Goal: Task Accomplishment & Management: Complete application form

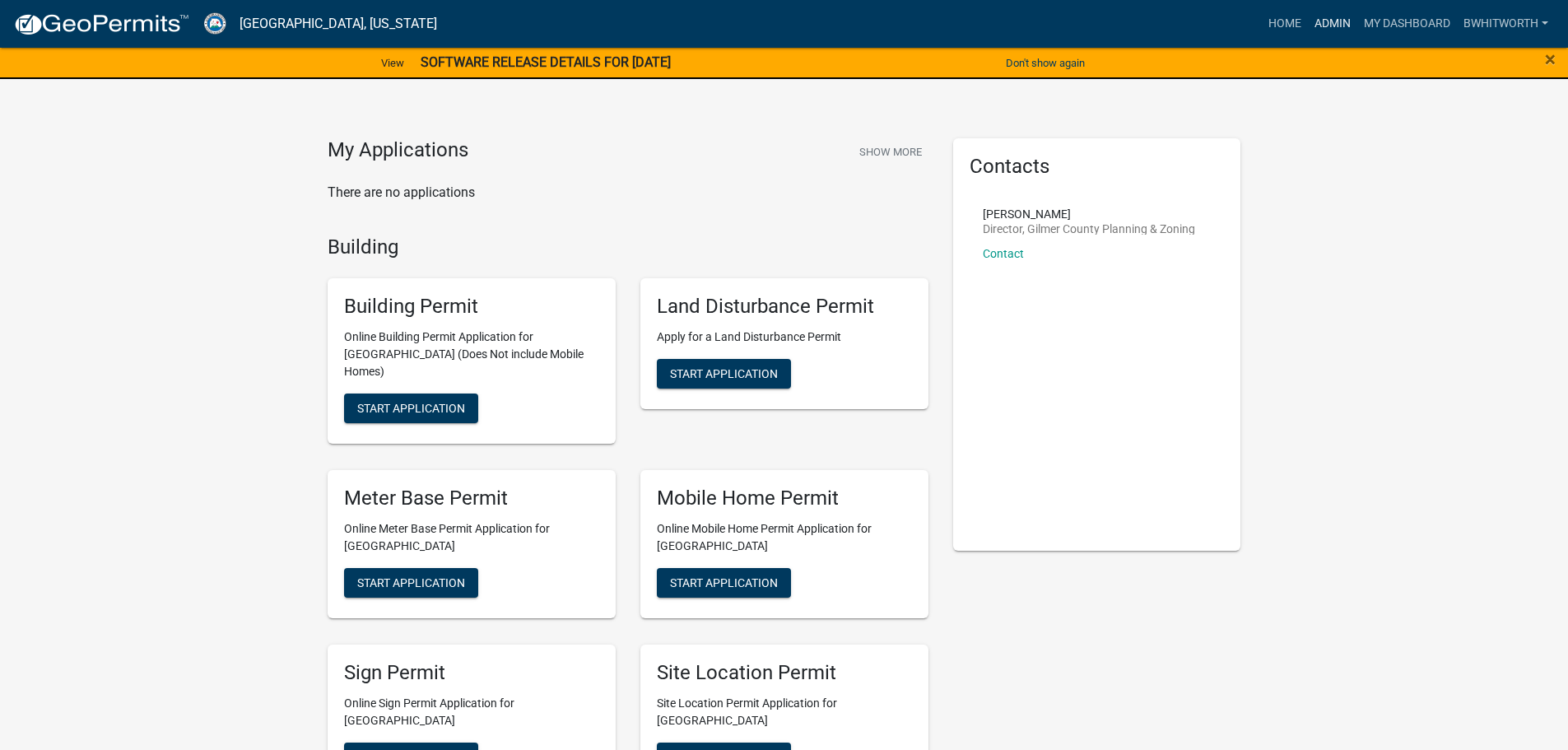
click at [1324, 23] on link "Admin" at bounding box center [1333, 24] width 49 height 31
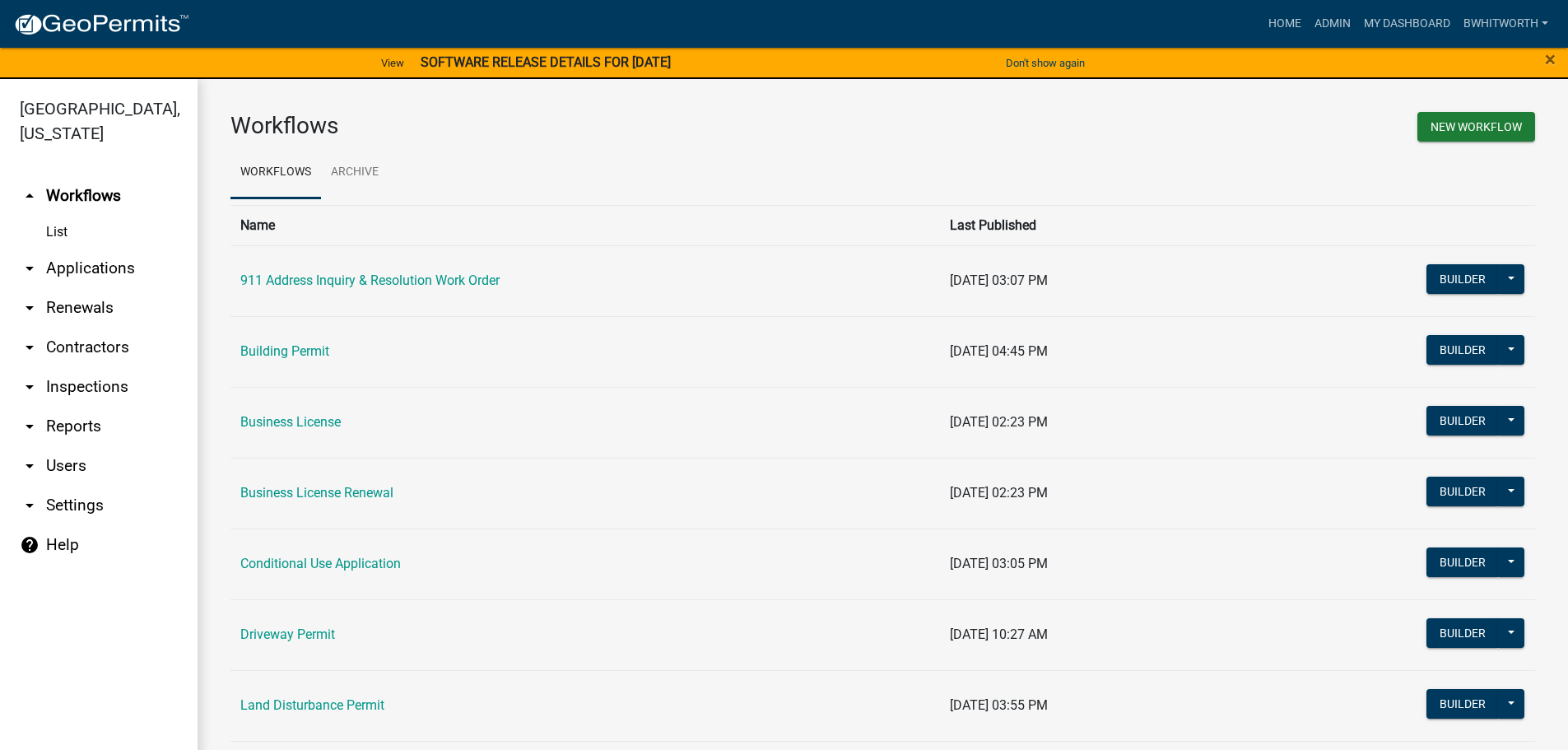
click at [90, 262] on link "arrow_drop_down Applications" at bounding box center [98, 268] width 198 height 40
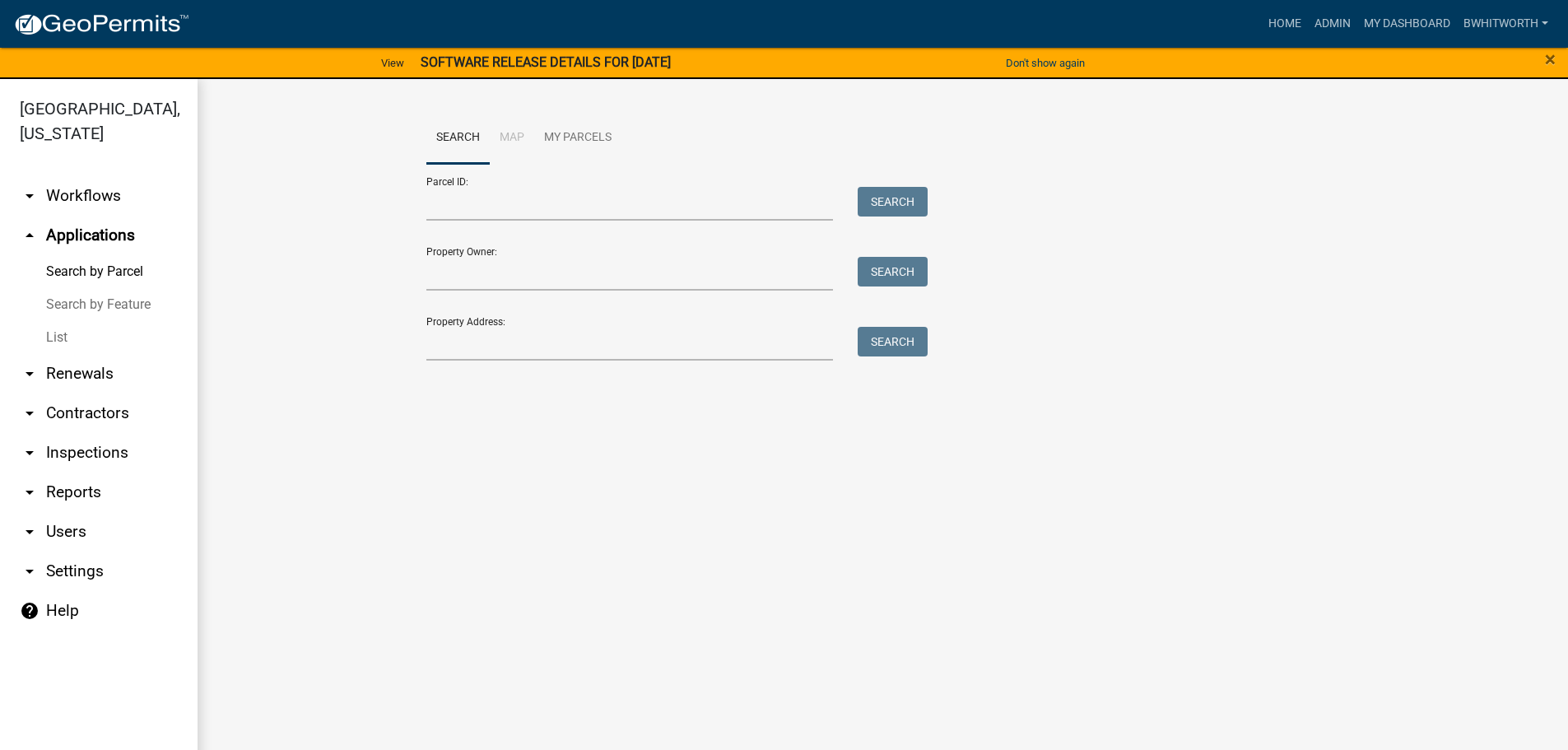
click at [54, 333] on link "List" at bounding box center [98, 337] width 198 height 33
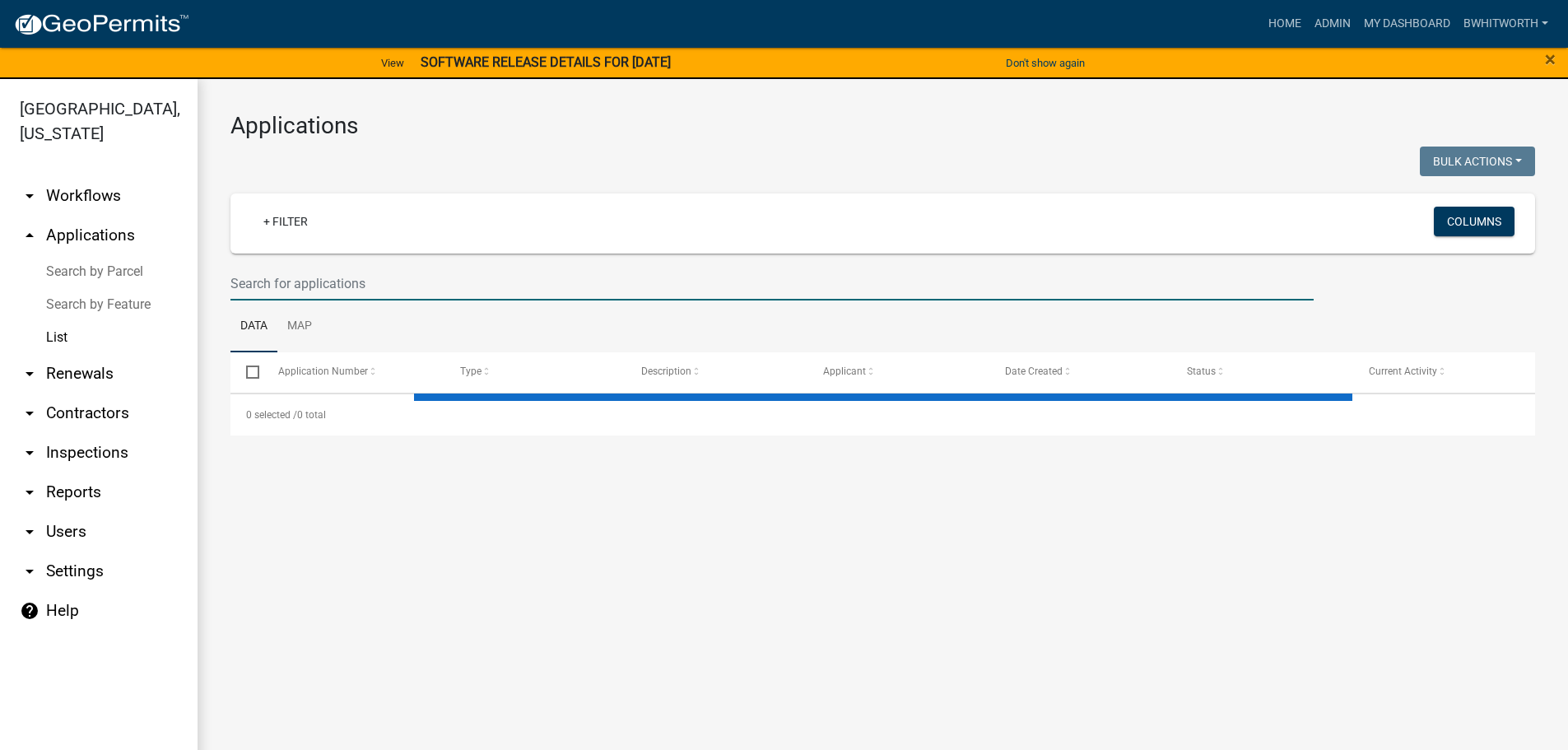
click at [348, 275] on input "text" at bounding box center [772, 284] width 1083 height 34
select select "3: 100"
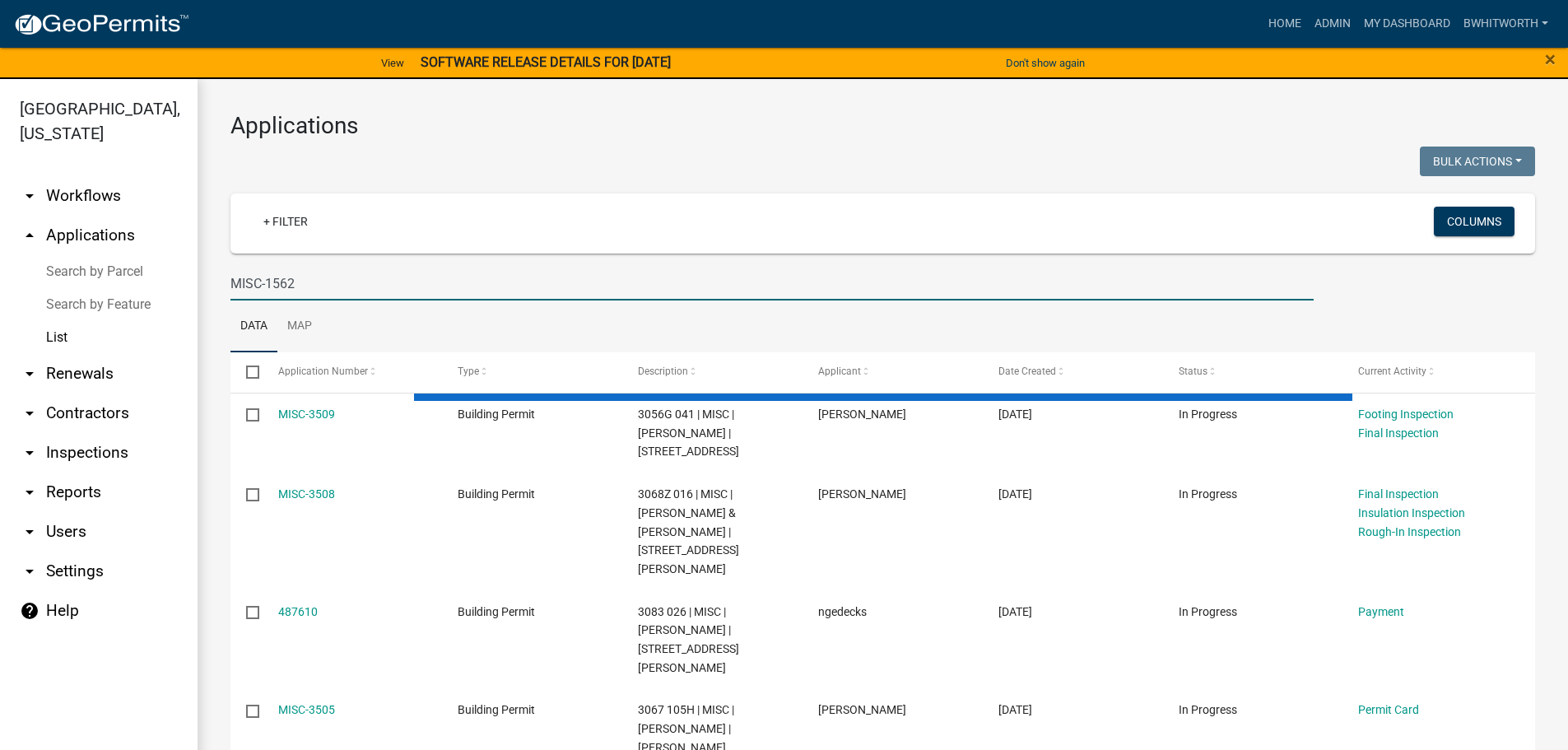
type input "MISC-1562"
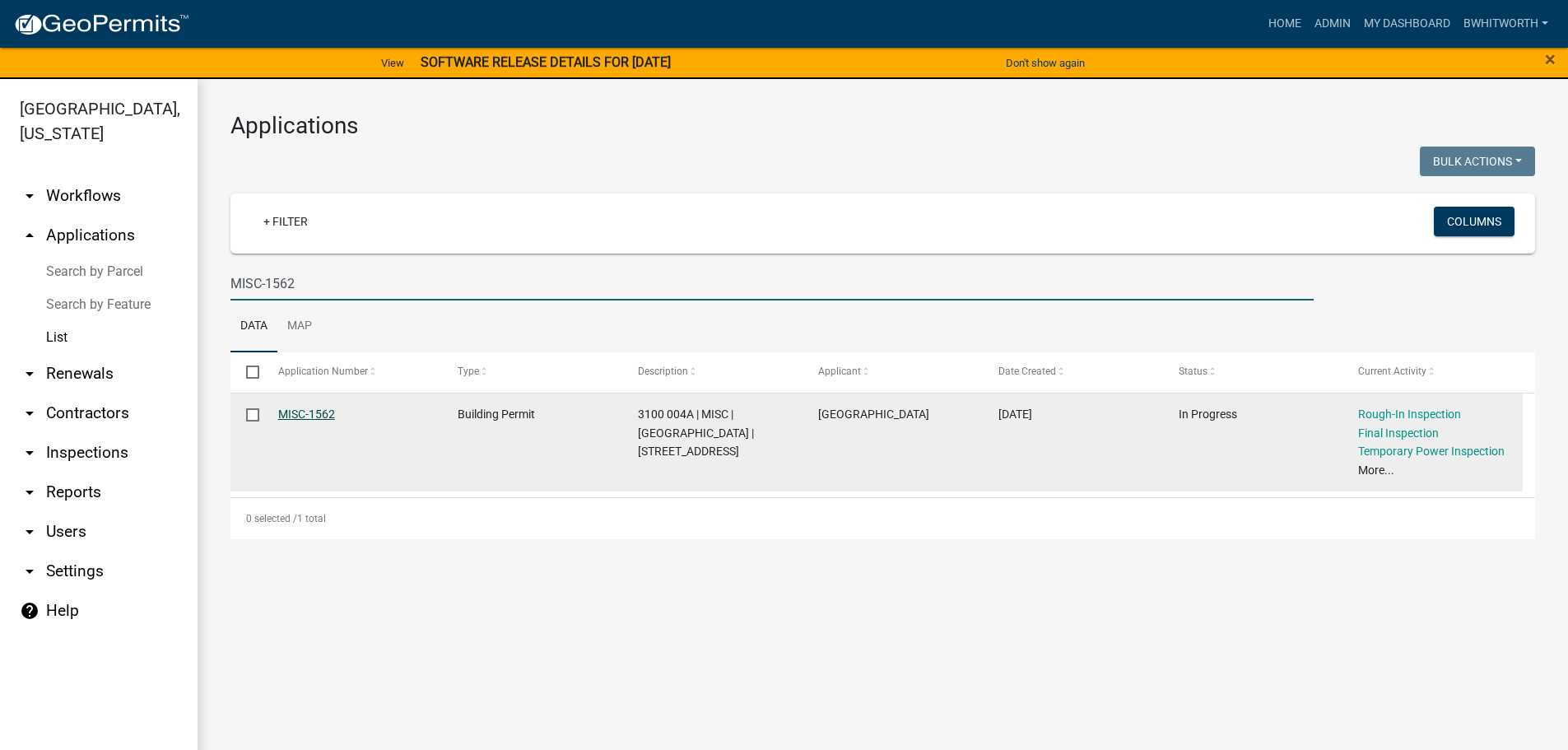
click at [316, 409] on link "MISC-1562" at bounding box center [306, 414] width 57 height 14
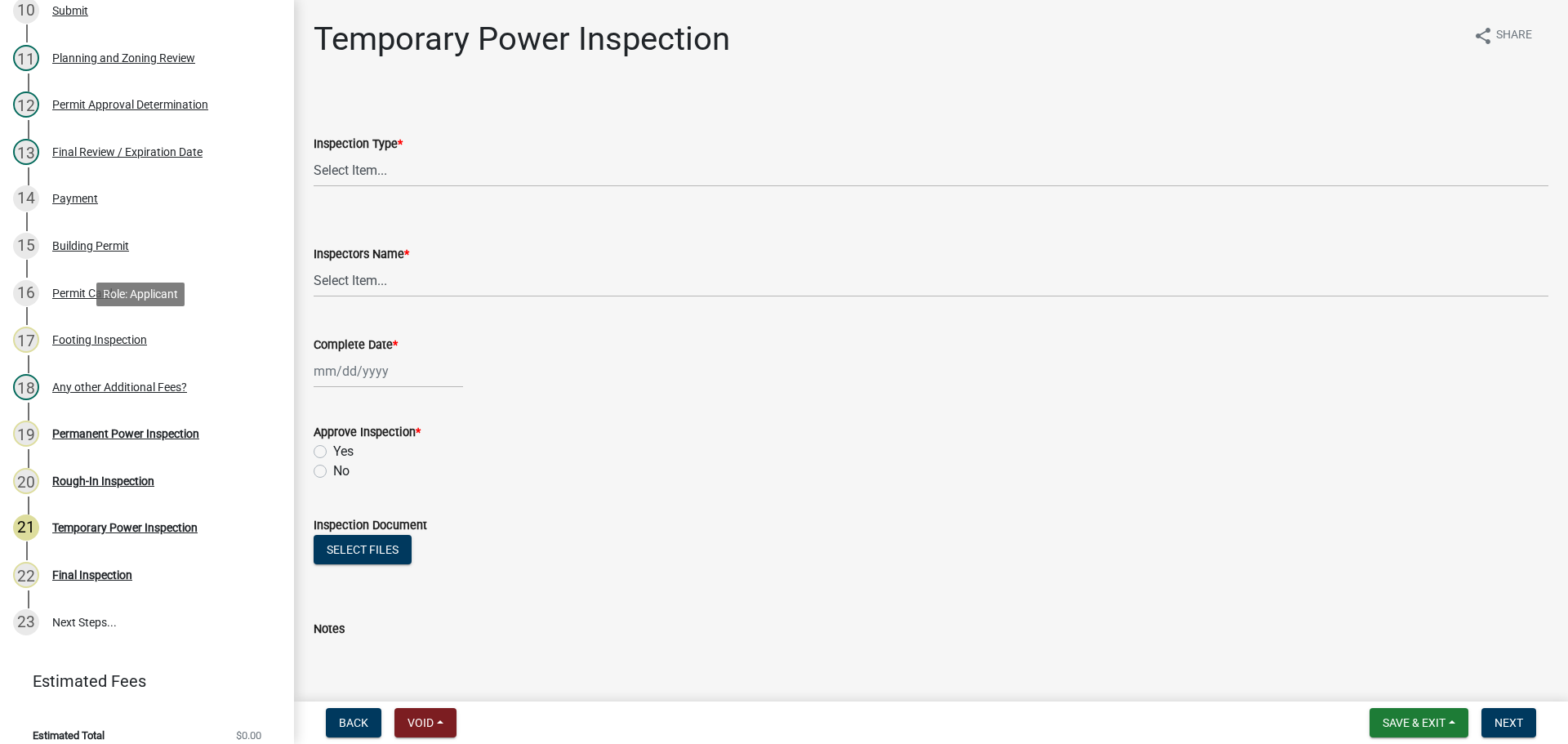
scroll to position [736, 0]
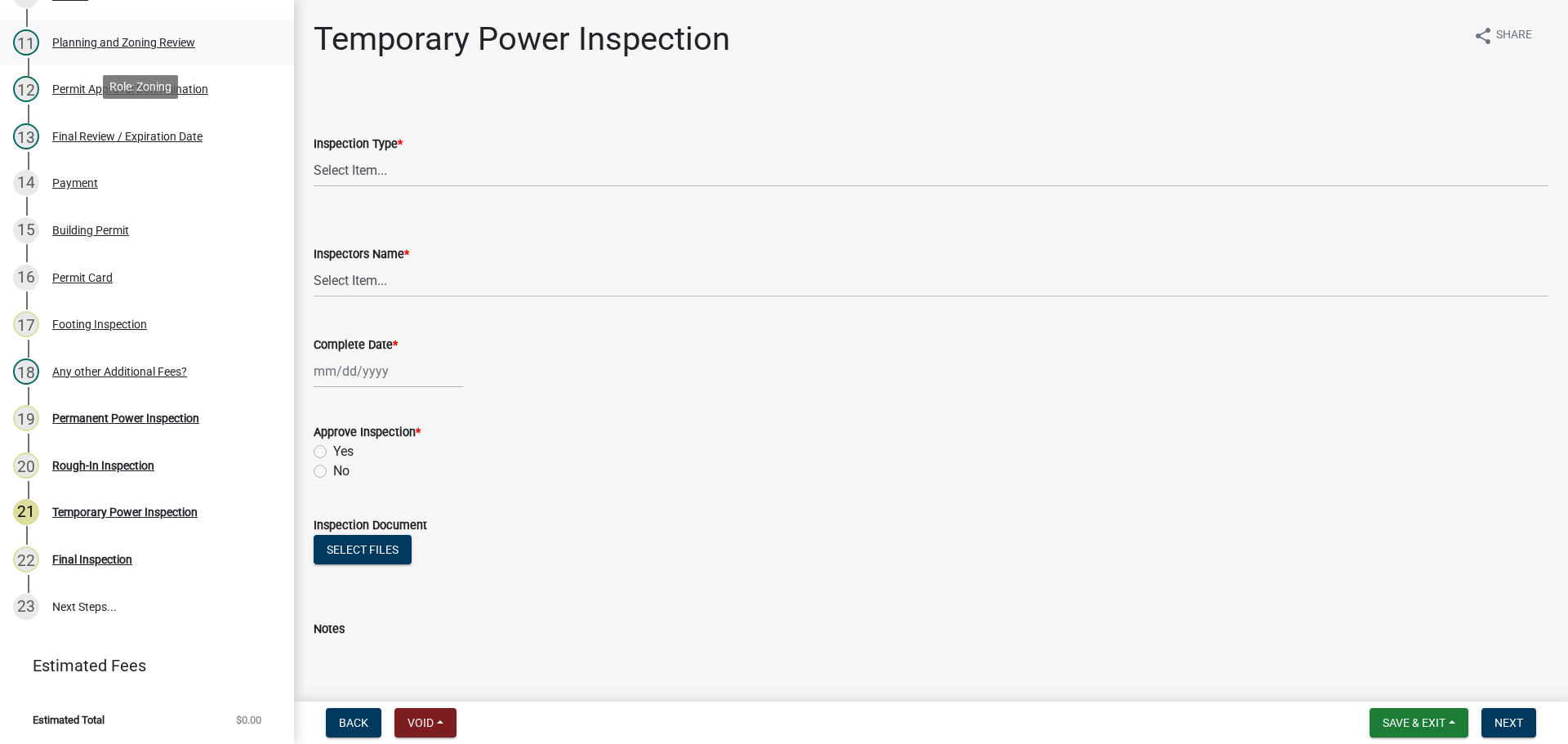
click at [147, 40] on div "Planning and Zoning Review" at bounding box center [124, 43] width 143 height 12
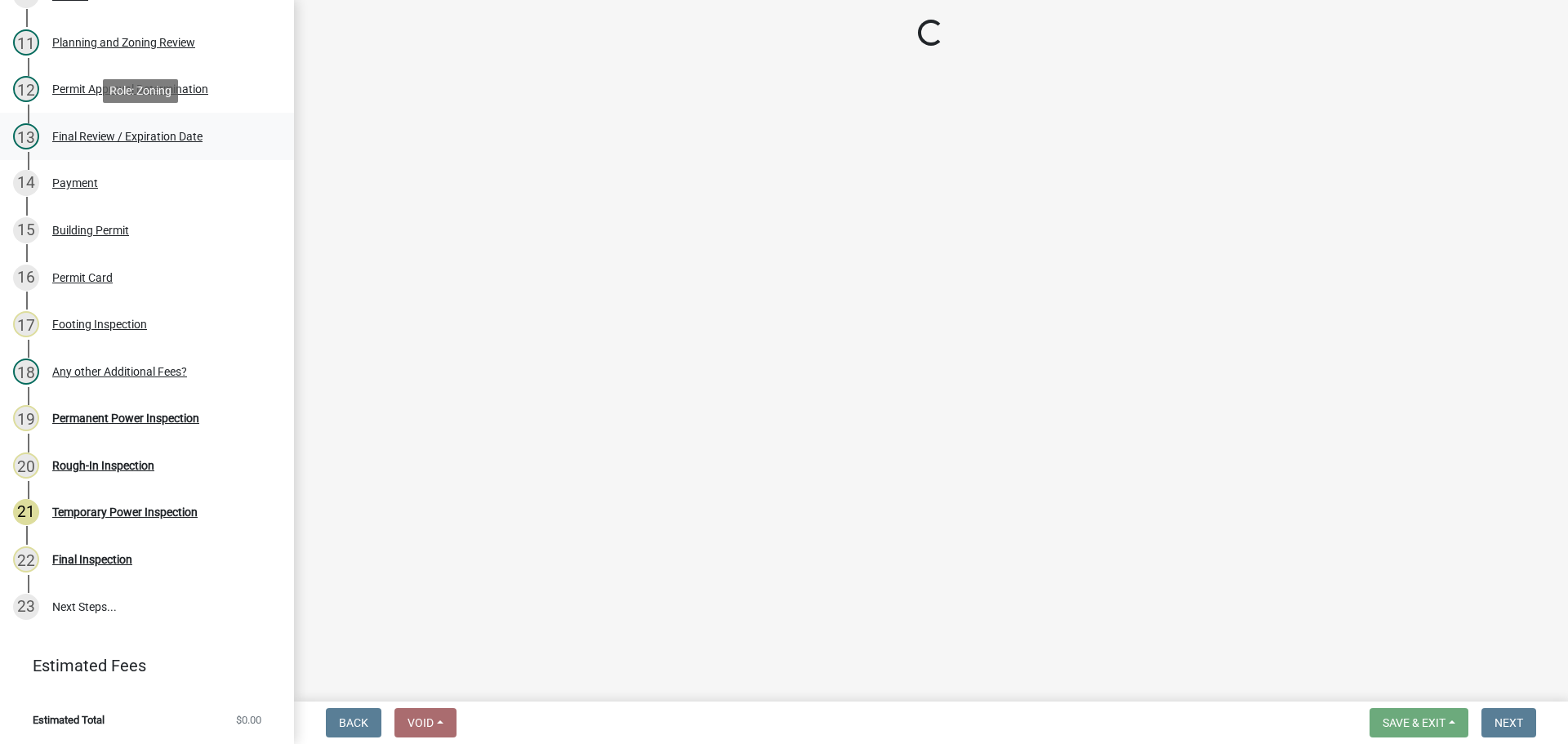
select select "d8142ddf-27f7-42b0-ba1e-04fee764576f"
select select "f66b4cef-93c9-440c-84d8-a2c8d35cb7c1"
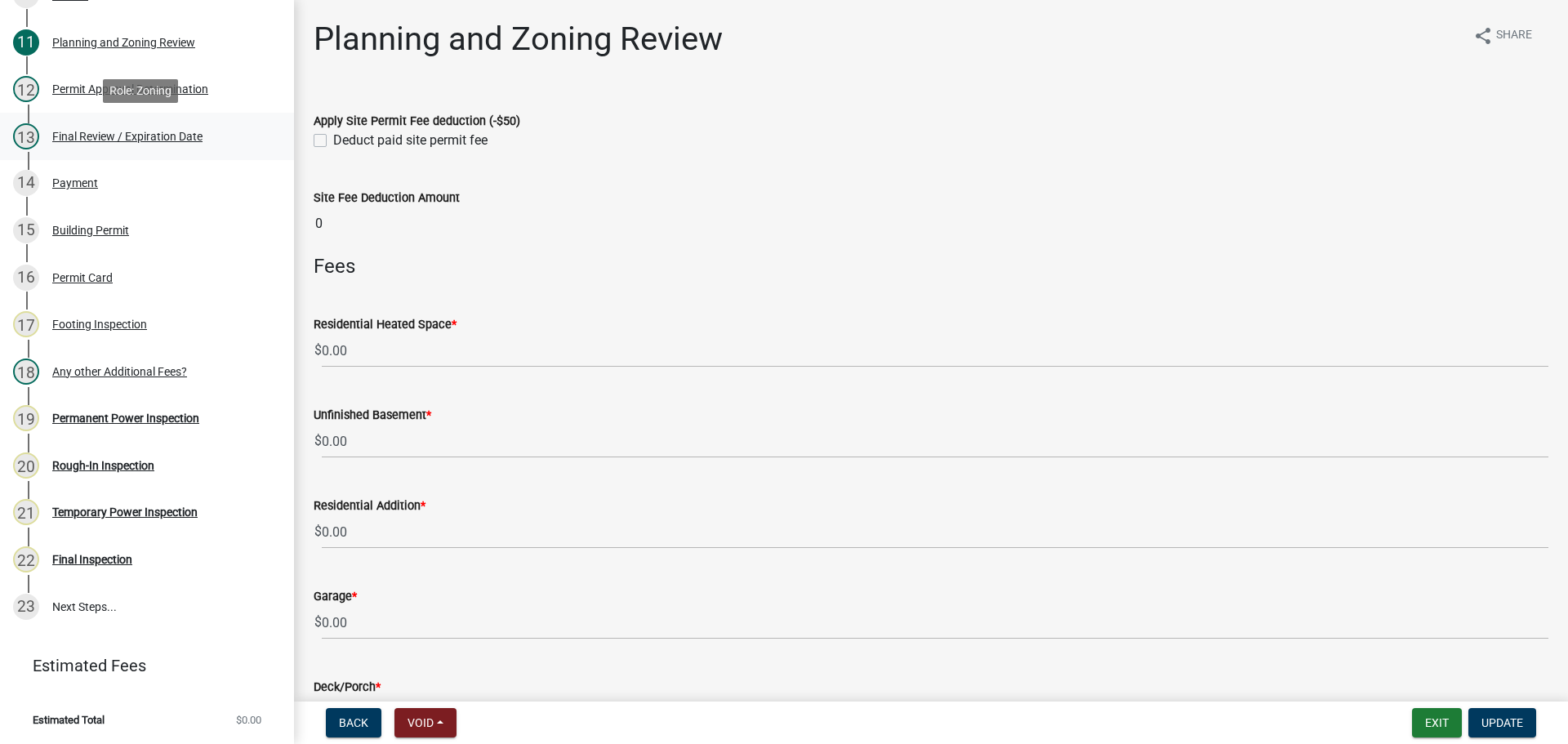
click at [155, 132] on div "Final Review / Expiration Date" at bounding box center [127, 136] width 150 height 12
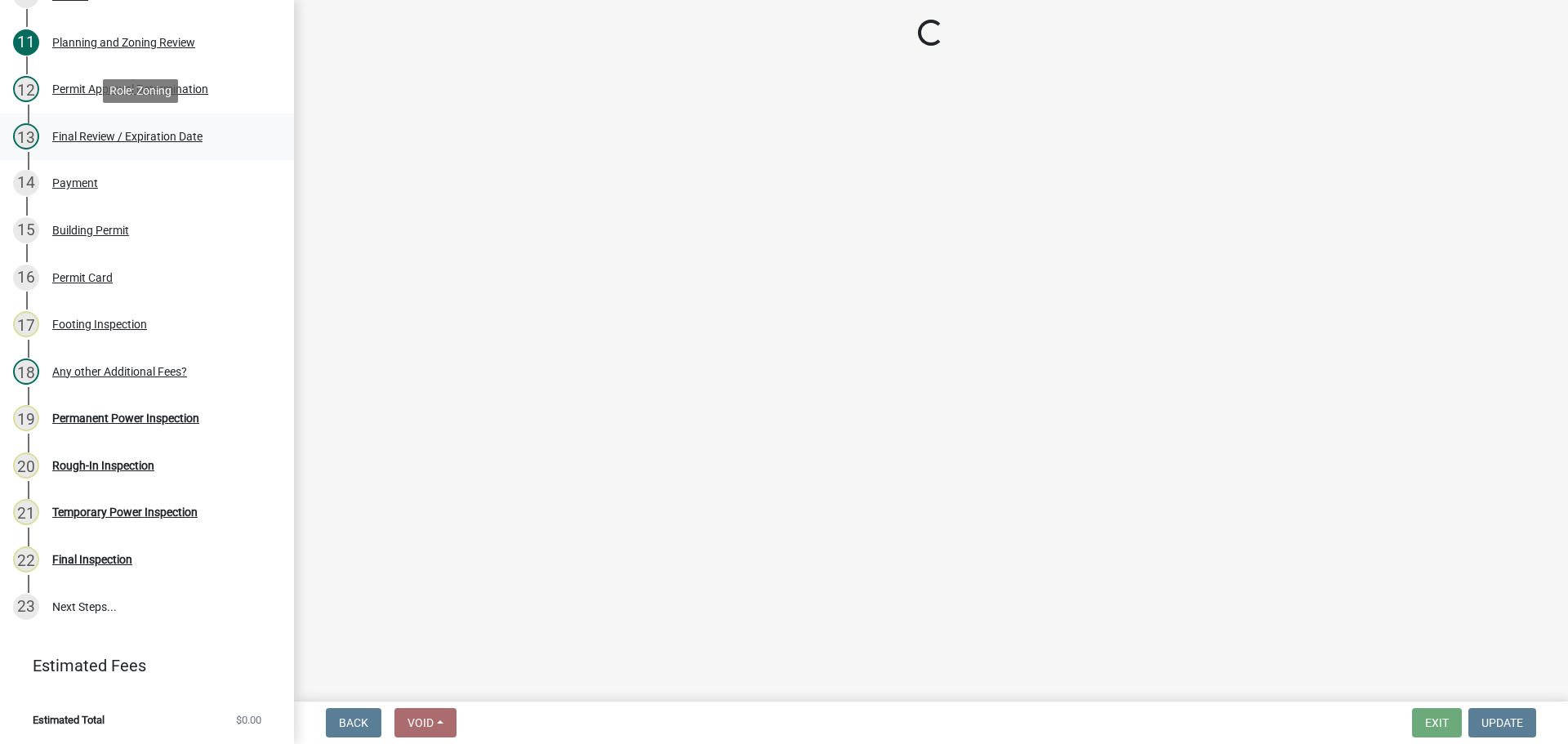
select select "f66b4cef-93c9-440c-84d8-a2c8d35cb7c1"
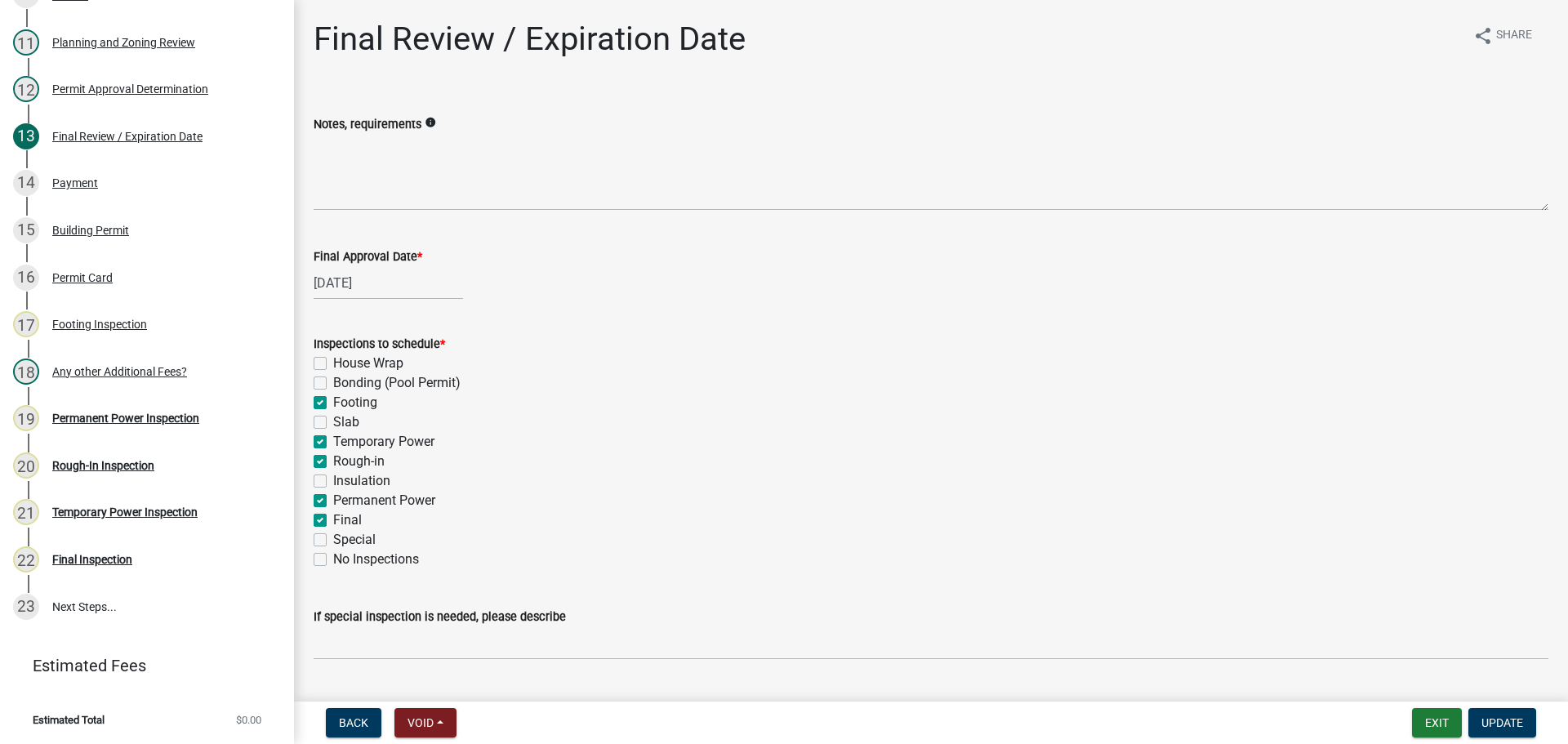
click at [333, 402] on label "Footing" at bounding box center [355, 402] width 44 height 19
click at [333, 402] on input "Footing" at bounding box center [339, 398] width 11 height 11
checkbox input "false"
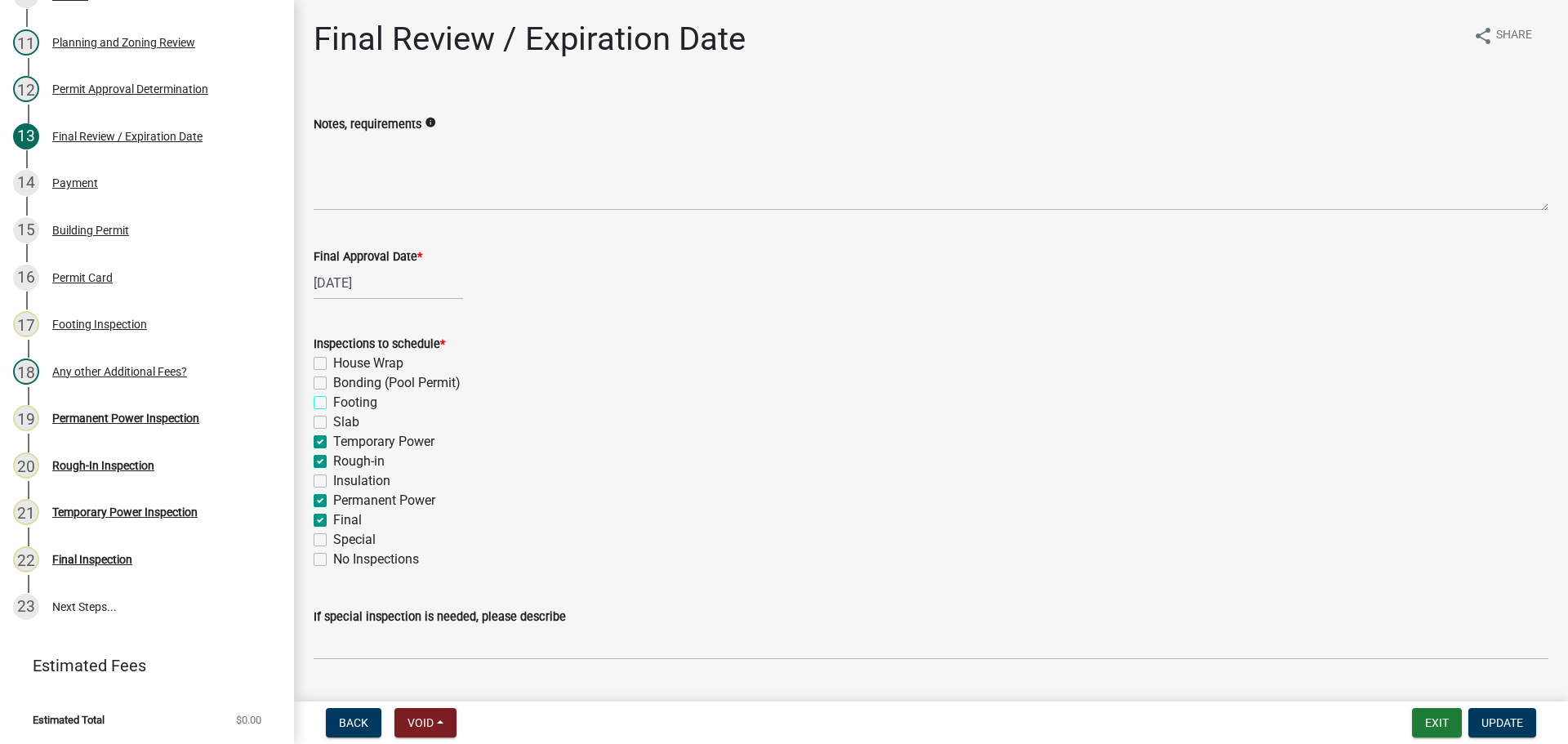
checkbox input "false"
checkbox input "true"
checkbox input "false"
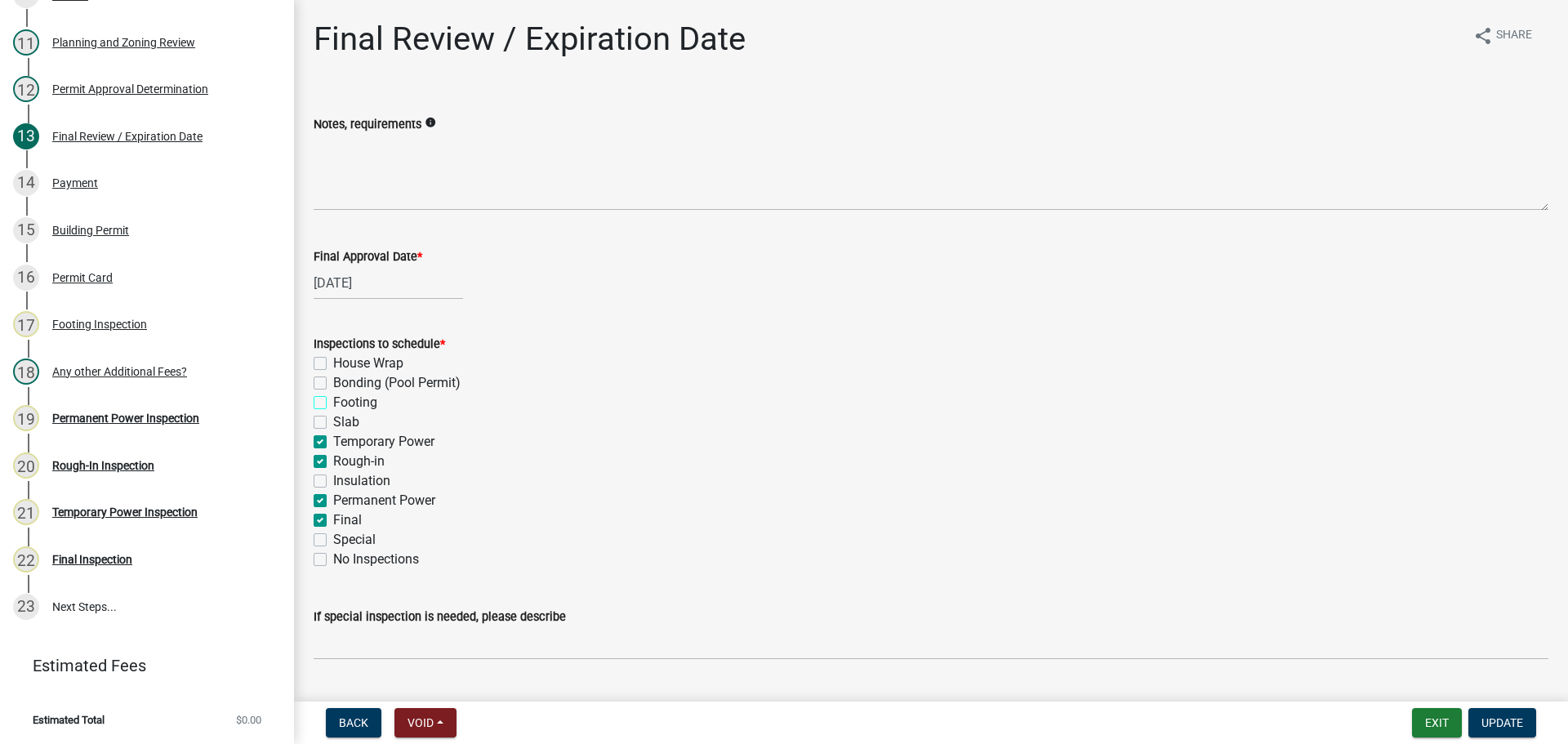
checkbox input "true"
checkbox input "false"
click at [333, 438] on label "Temporary Power" at bounding box center [384, 442] width 101 height 19
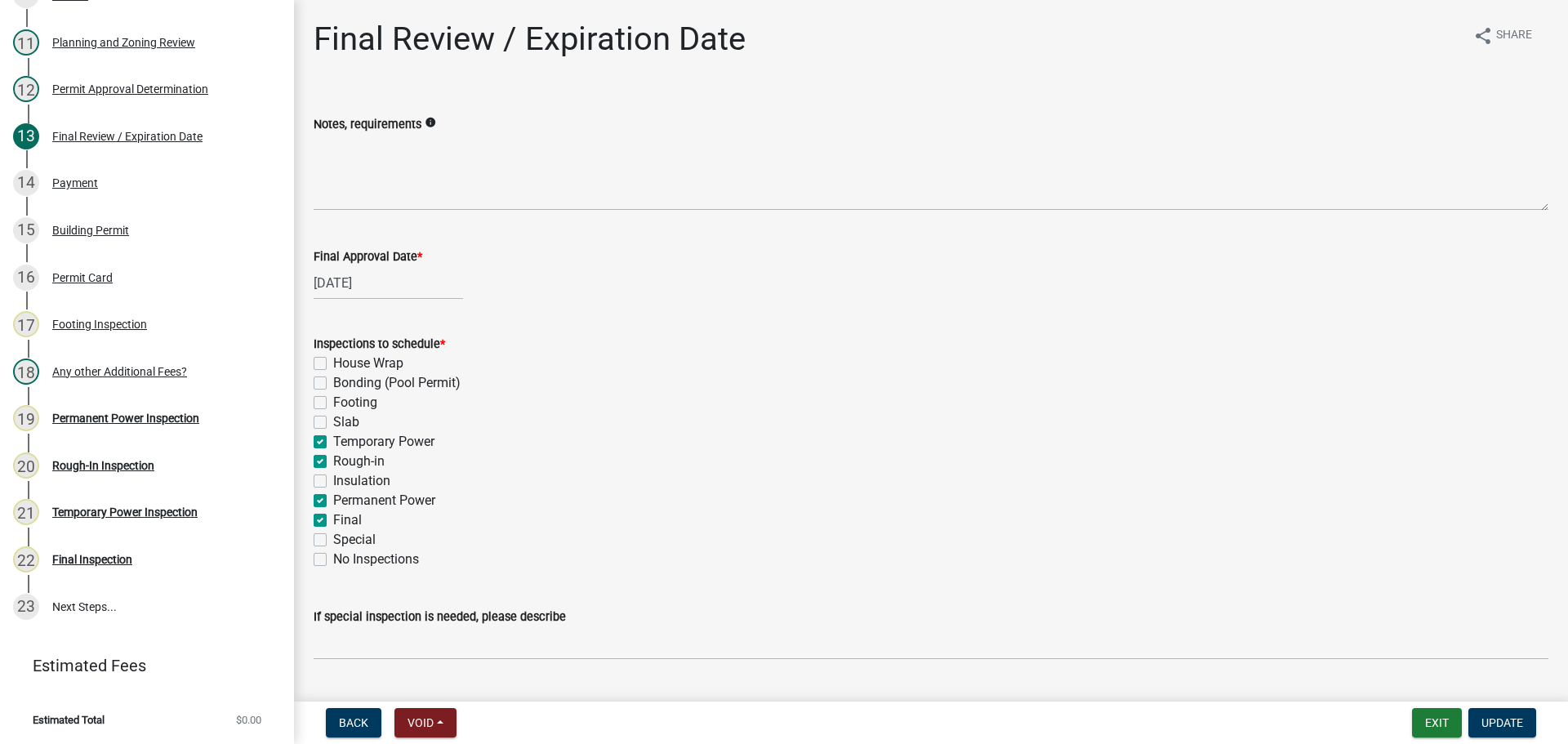
click at [333, 438] on input "Temporary Power" at bounding box center [339, 437] width 11 height 11
checkbox input "false"
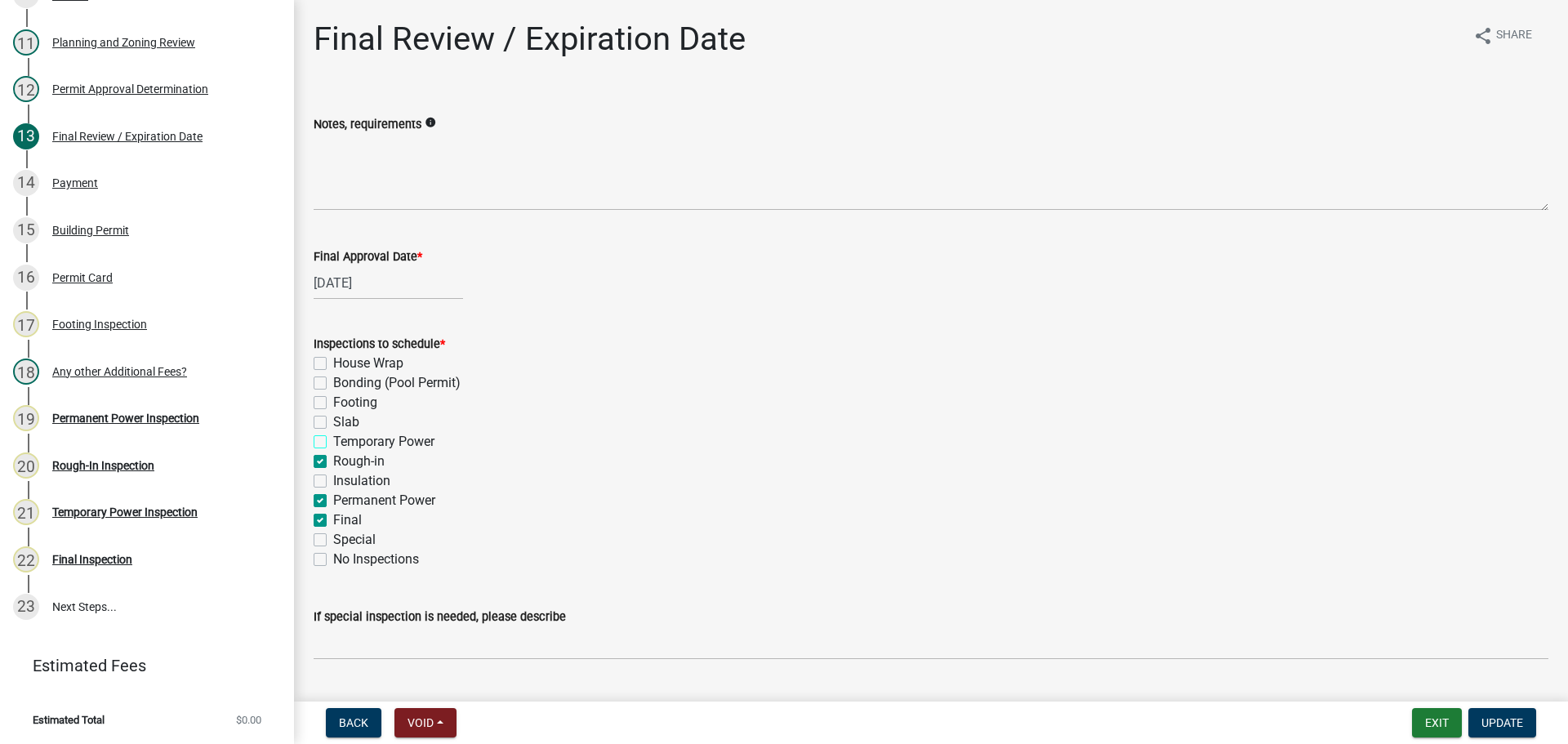
checkbox input "false"
checkbox input "true"
checkbox input "false"
checkbox input "true"
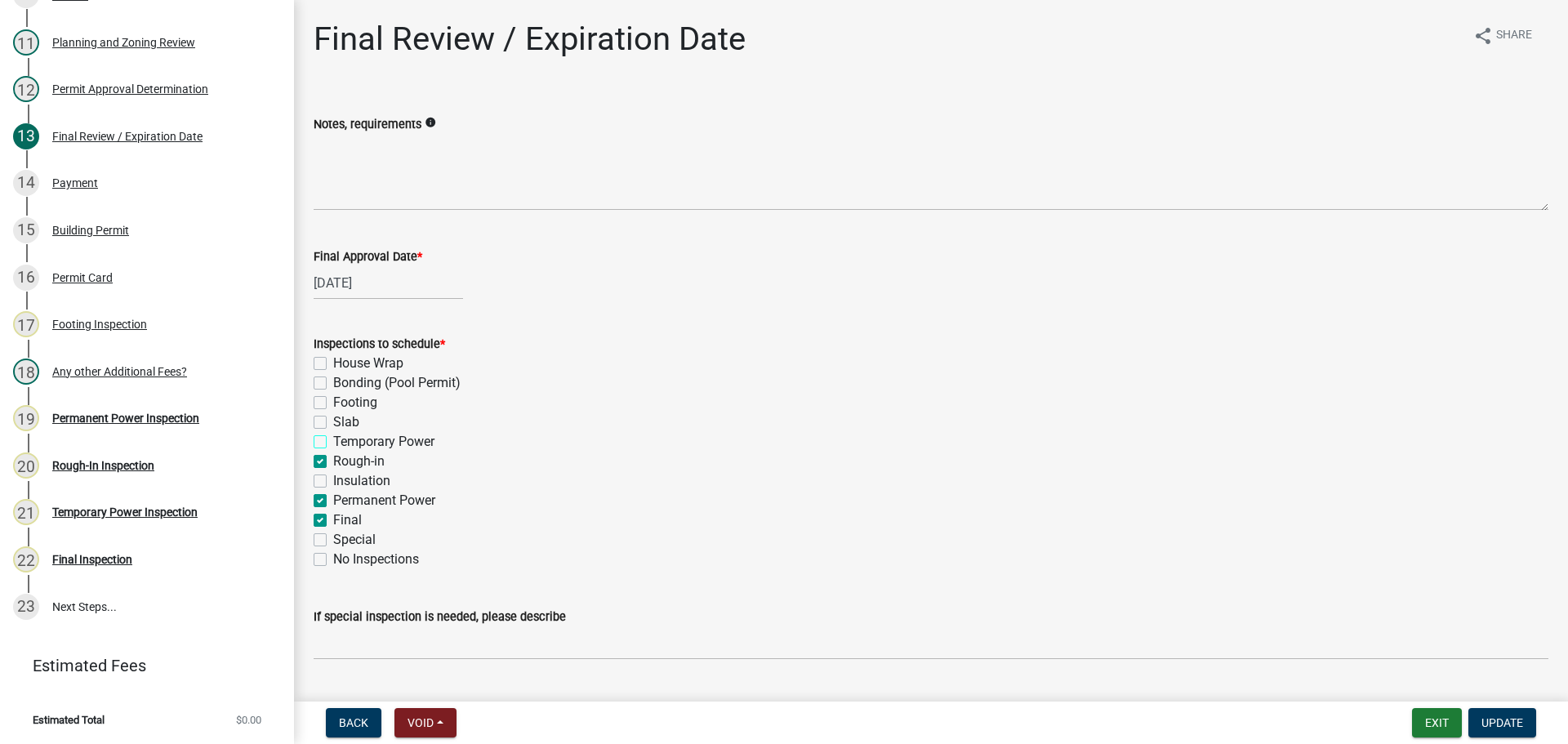
checkbox input "true"
checkbox input "false"
click at [333, 462] on label "Rough-in" at bounding box center [359, 461] width 51 height 19
click at [333, 462] on input "Rough-in" at bounding box center [339, 457] width 11 height 11
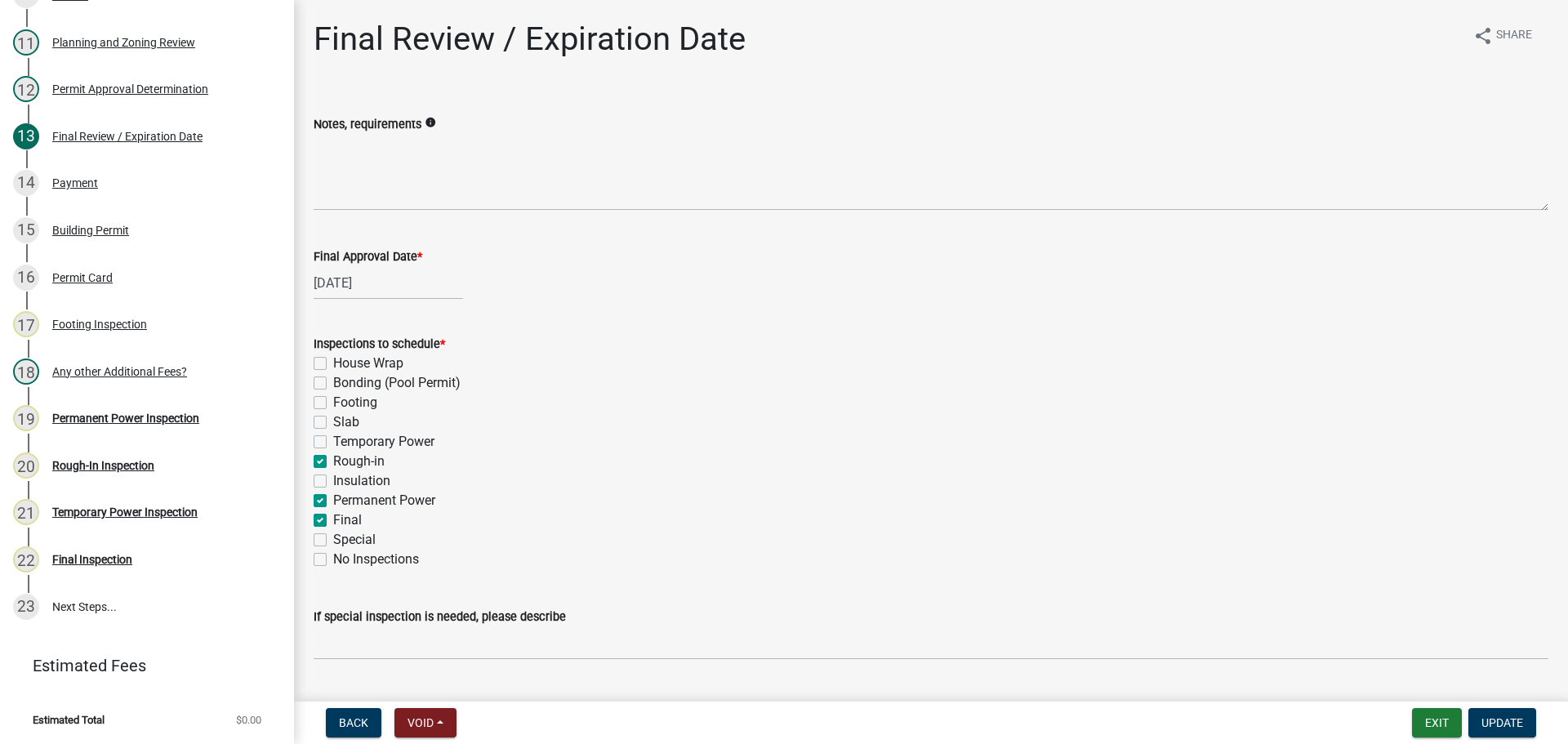
checkbox input "false"
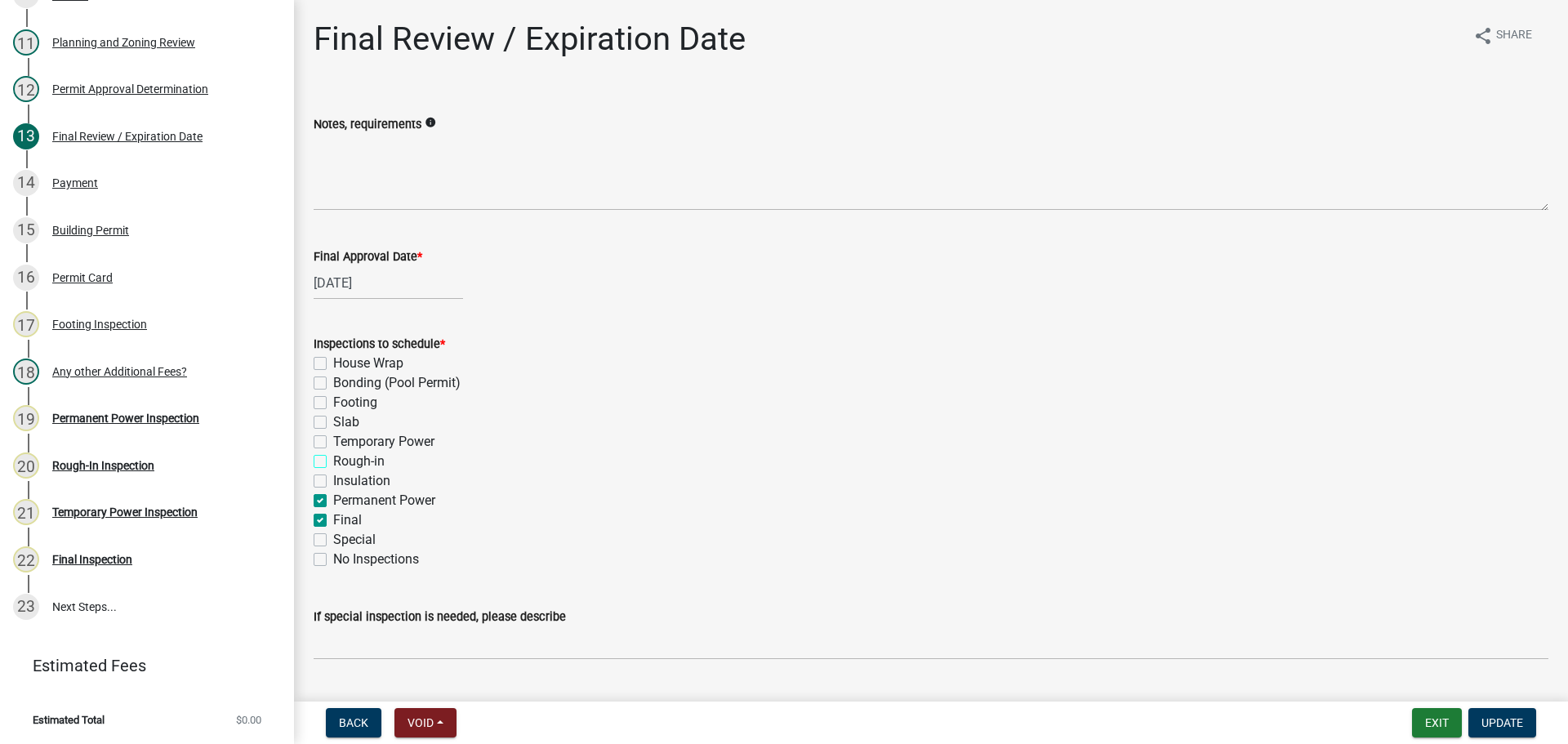
checkbox input "false"
checkbox input "true"
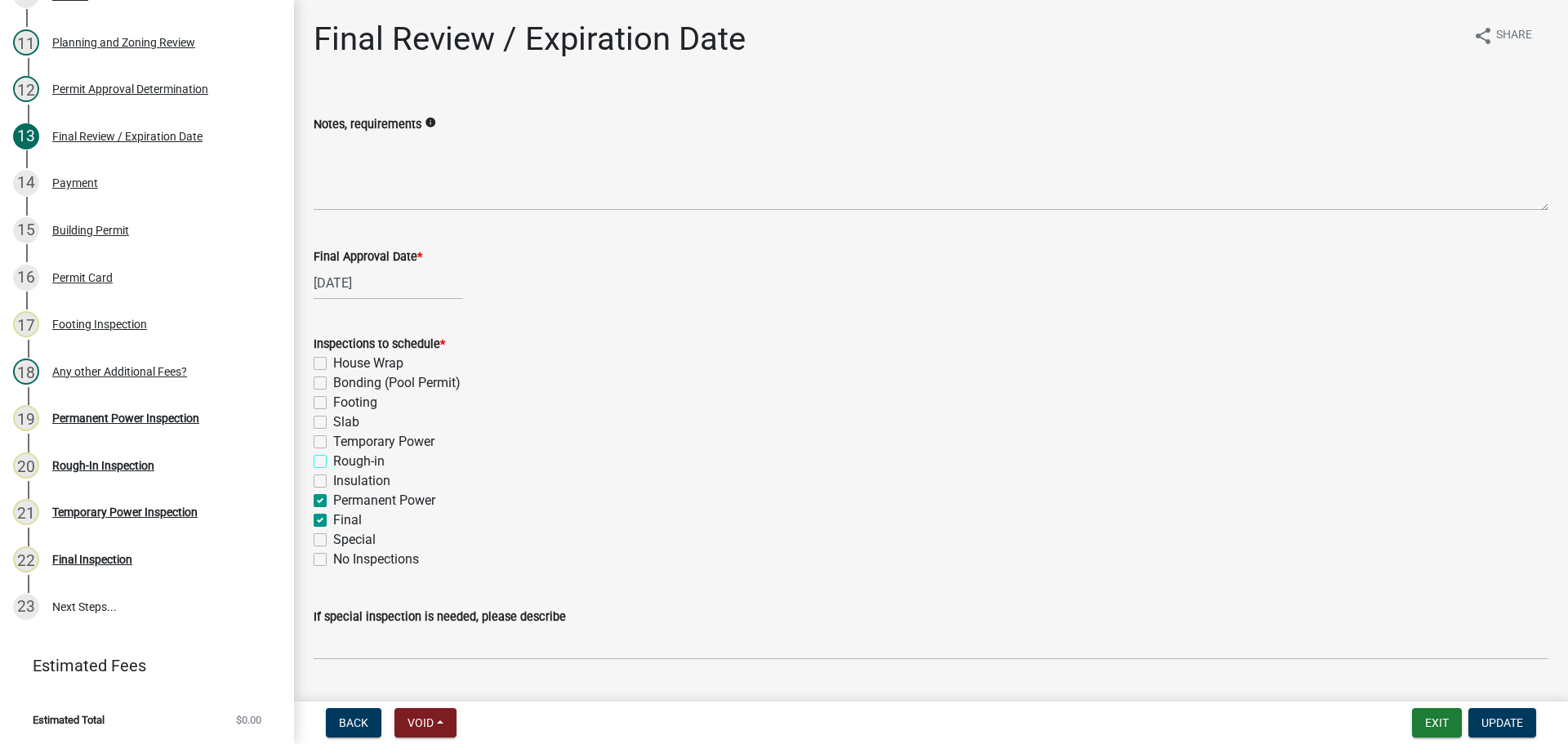
checkbox input "false"
click at [333, 501] on label "Permanent Power" at bounding box center [384, 500] width 102 height 19
click at [333, 501] on input "Permanent Power" at bounding box center [339, 496] width 11 height 11
checkbox input "false"
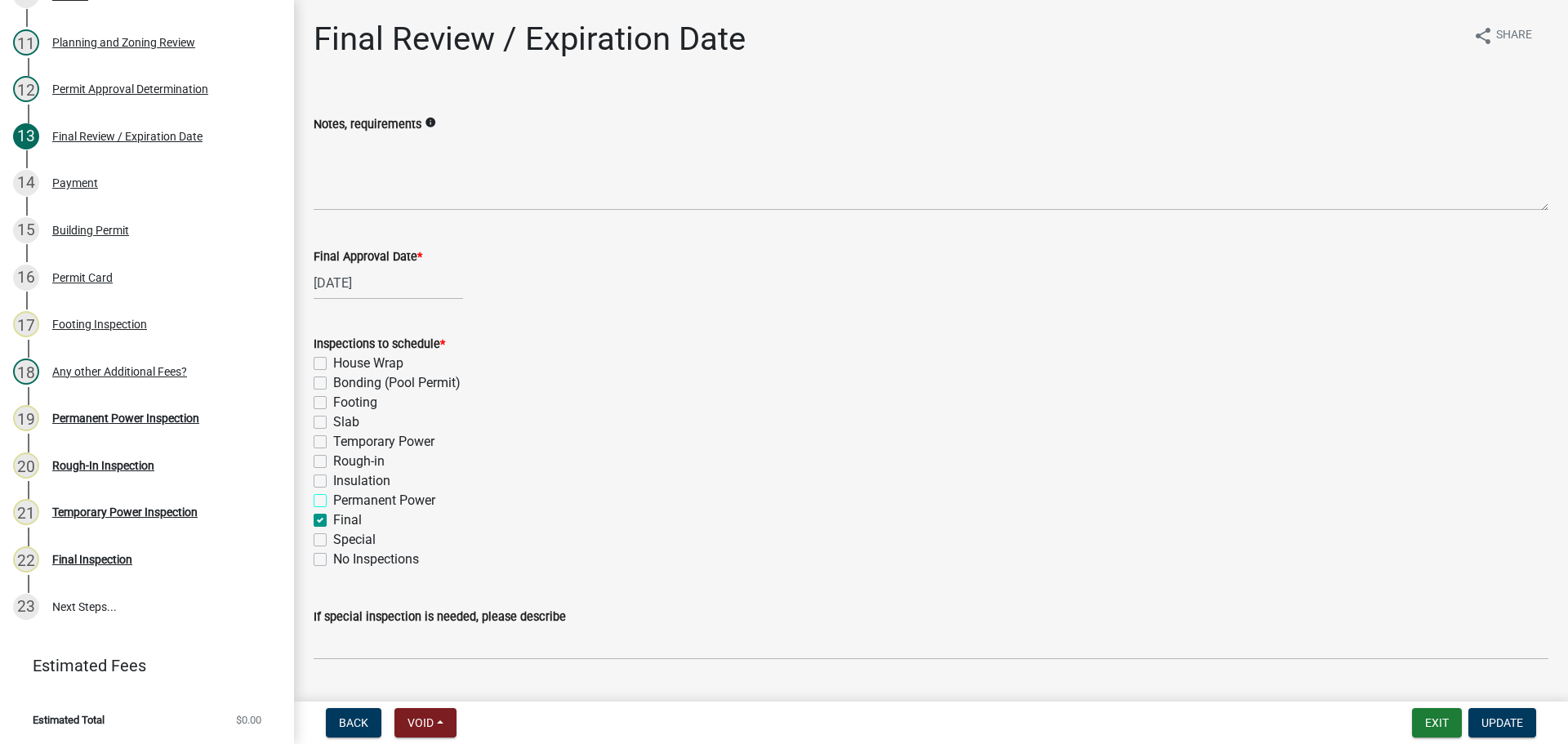
checkbox input "false"
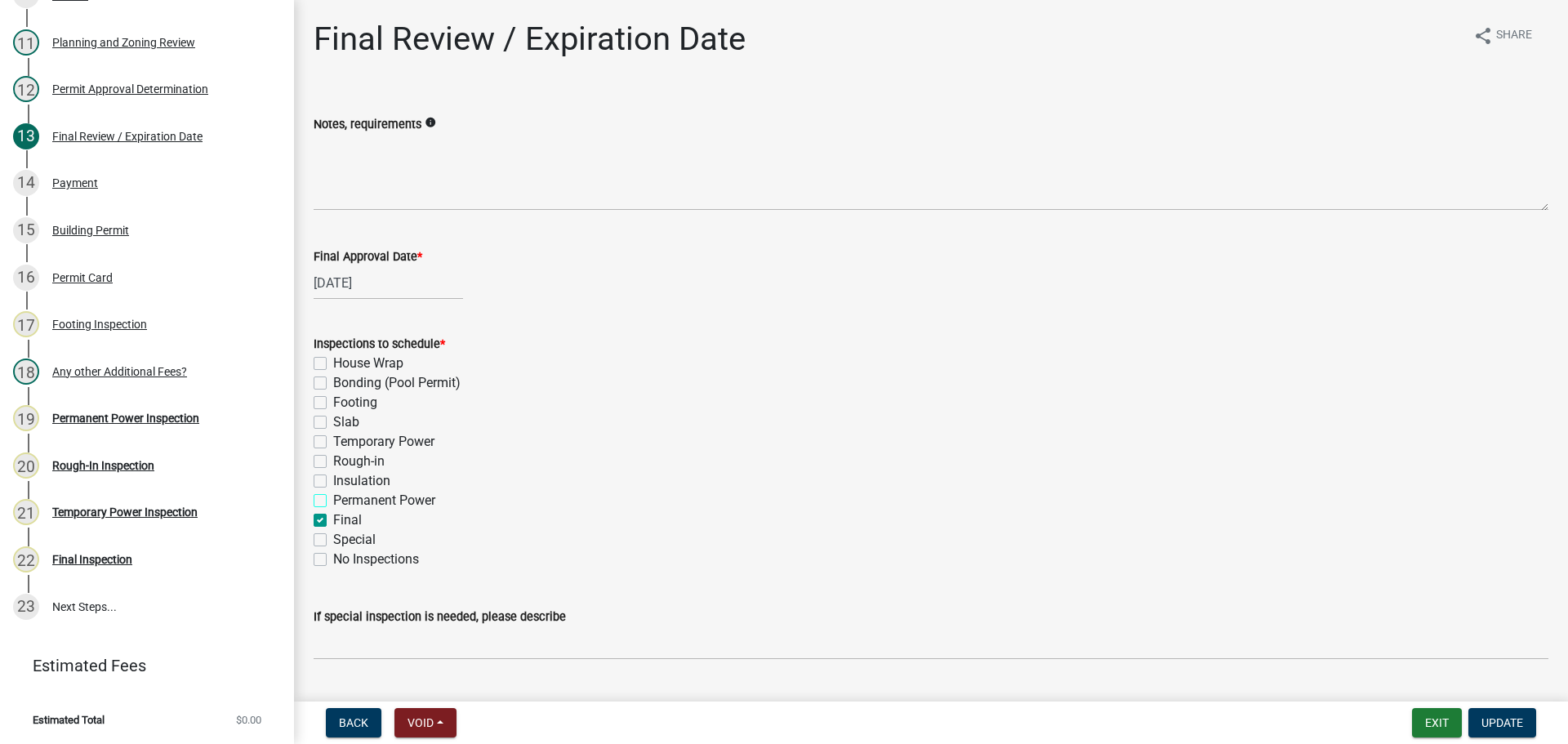
checkbox input "false"
checkbox input "true"
checkbox input "false"
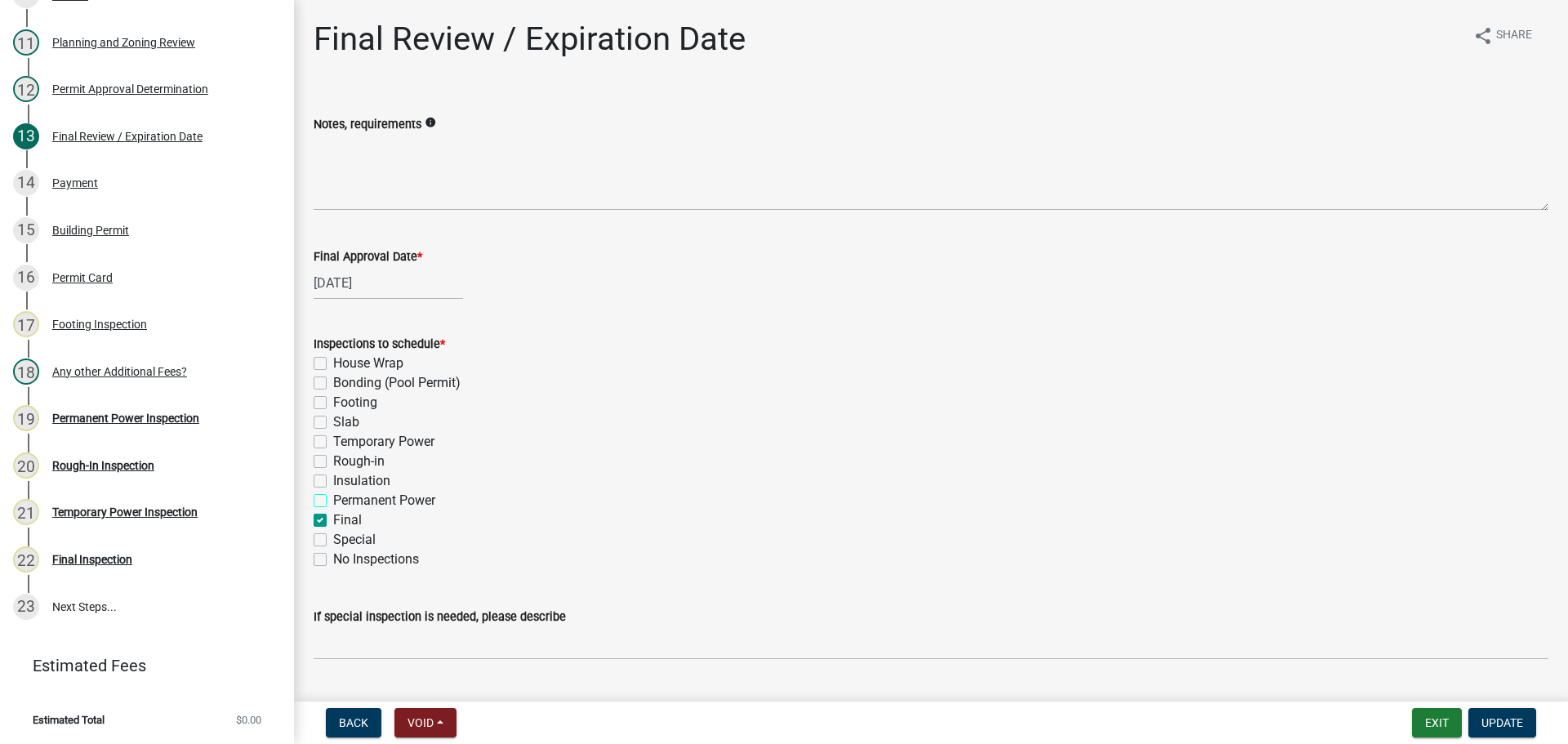
checkbox input "false"
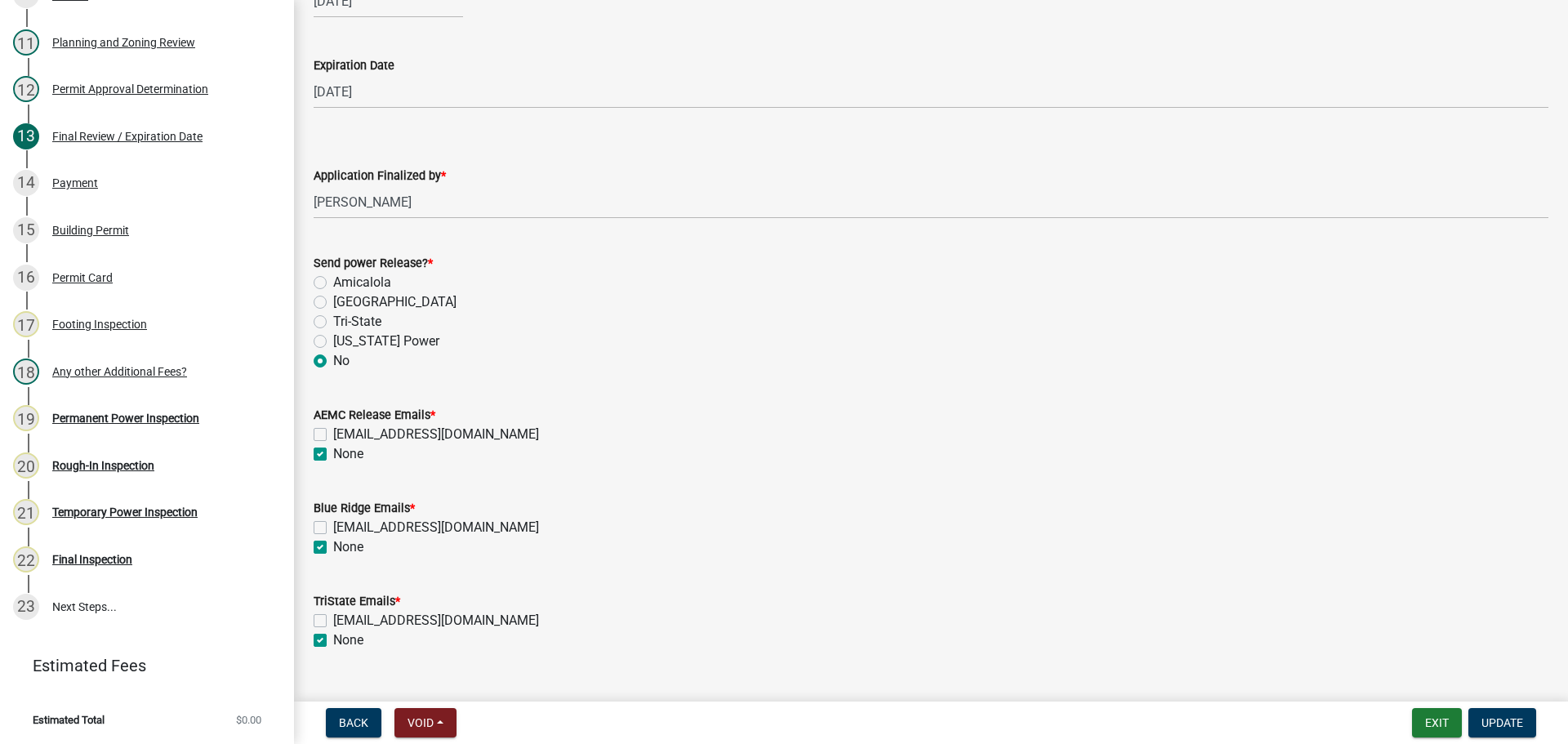
scroll to position [765, 0]
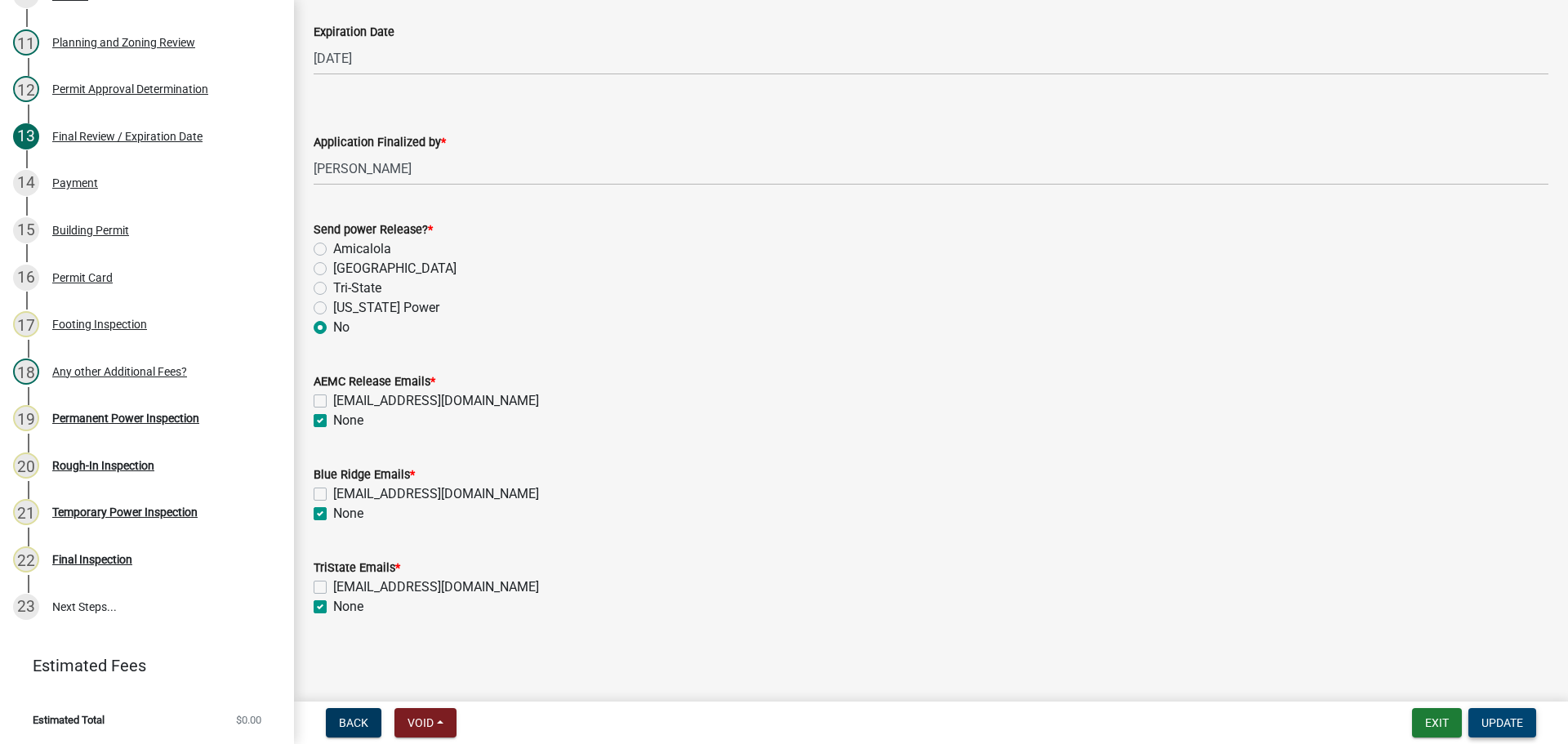
click at [1523, 723] on button "Update" at bounding box center [1501, 723] width 67 height 29
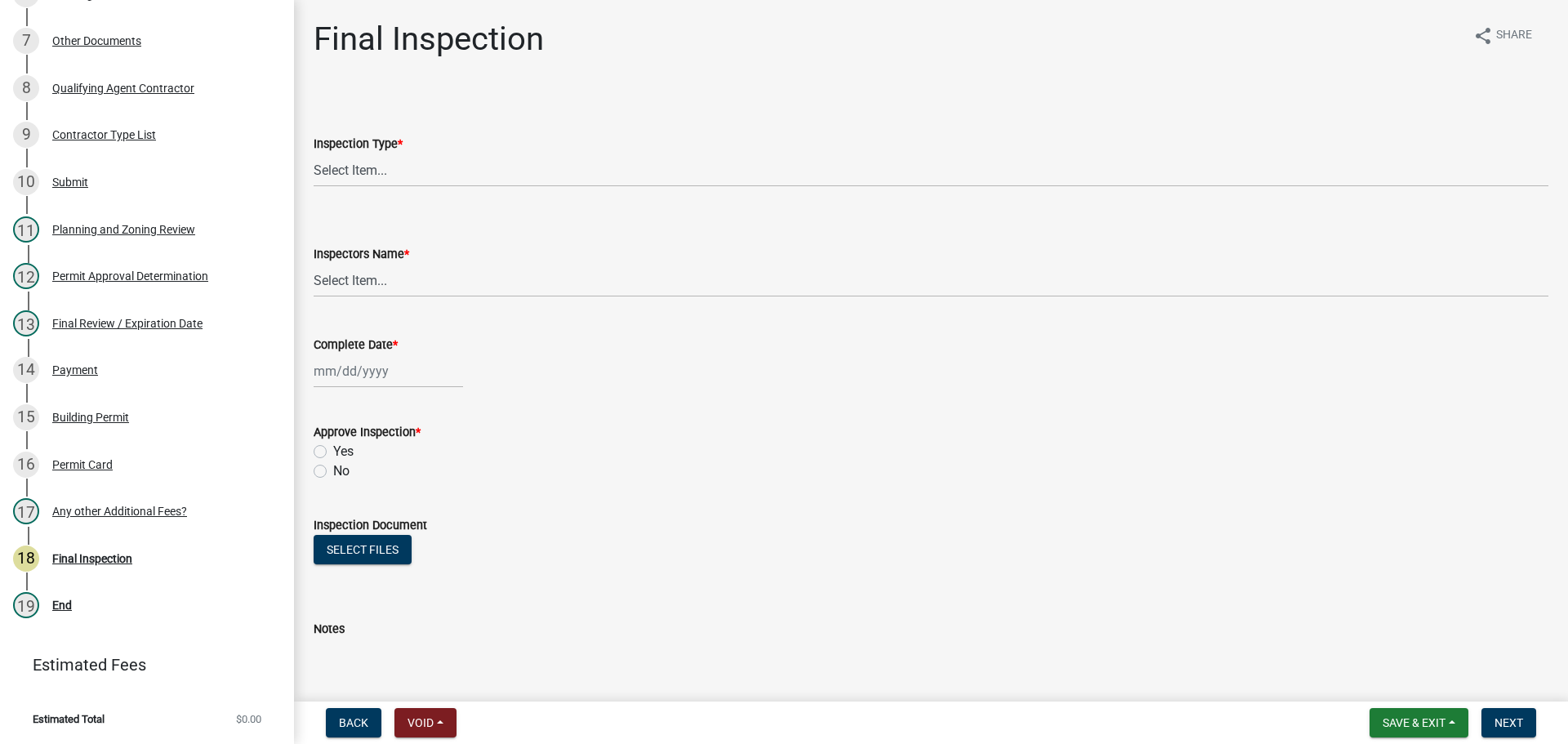
scroll to position [549, 0]
click at [404, 168] on select "Select Item... Final" at bounding box center [931, 170] width 1235 height 34
click at [313, 153] on select "Select Item... Final" at bounding box center [931, 170] width 1235 height 34
select select "895eead6-d784-4fdc-a4a3-66a9075c153d"
click at [383, 277] on select "Select Item... [PERSON_NAME] ([PERSON_NAME]) [PERSON_NAME] ([PERSON_NAME]) Engi…" at bounding box center [931, 281] width 1235 height 34
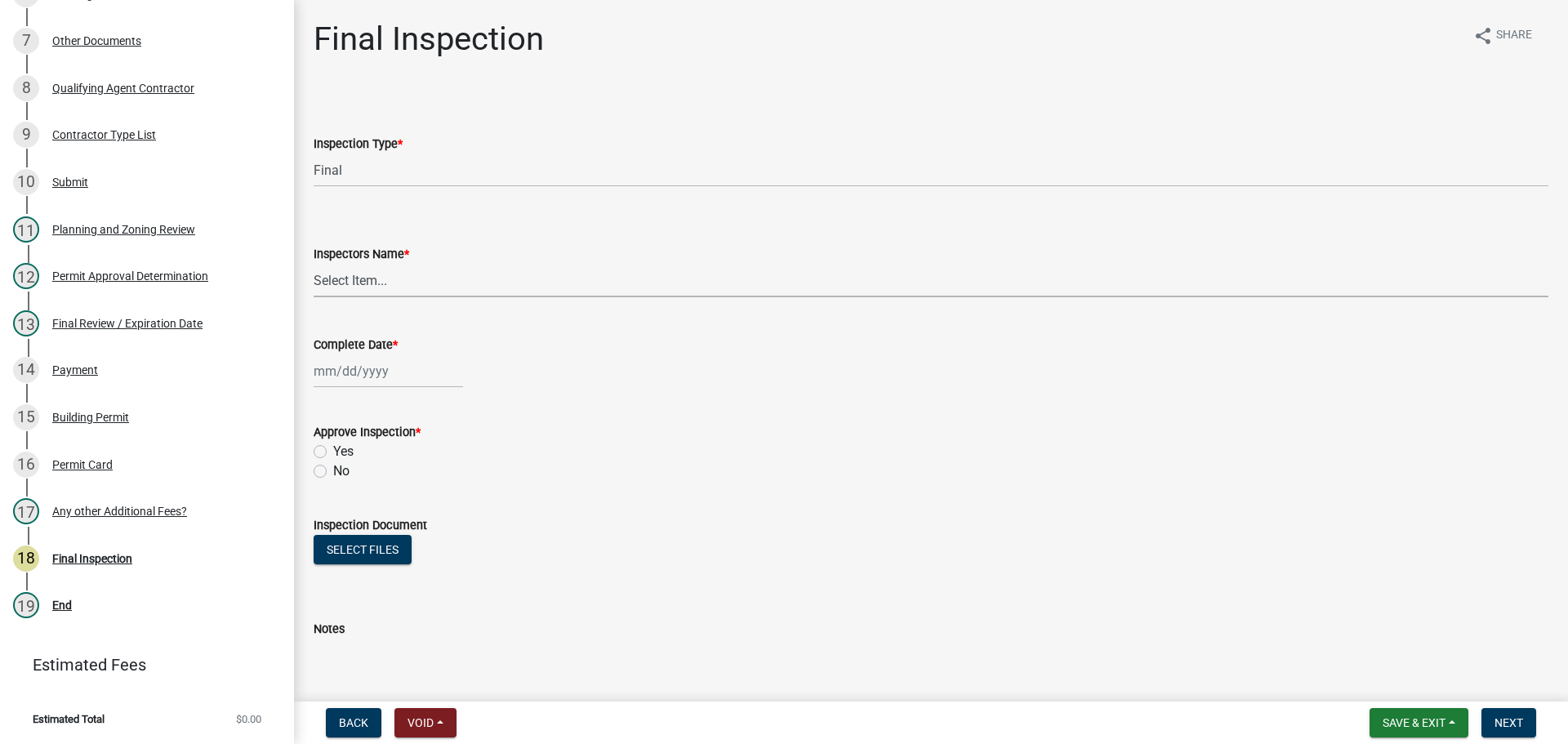
select select "7c10ce63-ccfd-4257-ac60-a1c0b24e7b7a"
click at [313, 264] on select "Select Item... [PERSON_NAME] ([PERSON_NAME]) [PERSON_NAME] ([PERSON_NAME]) Engi…" at bounding box center [931, 281] width 1235 height 34
click at [365, 376] on div at bounding box center [387, 372] width 149 height 34
select select "10"
select select "2025"
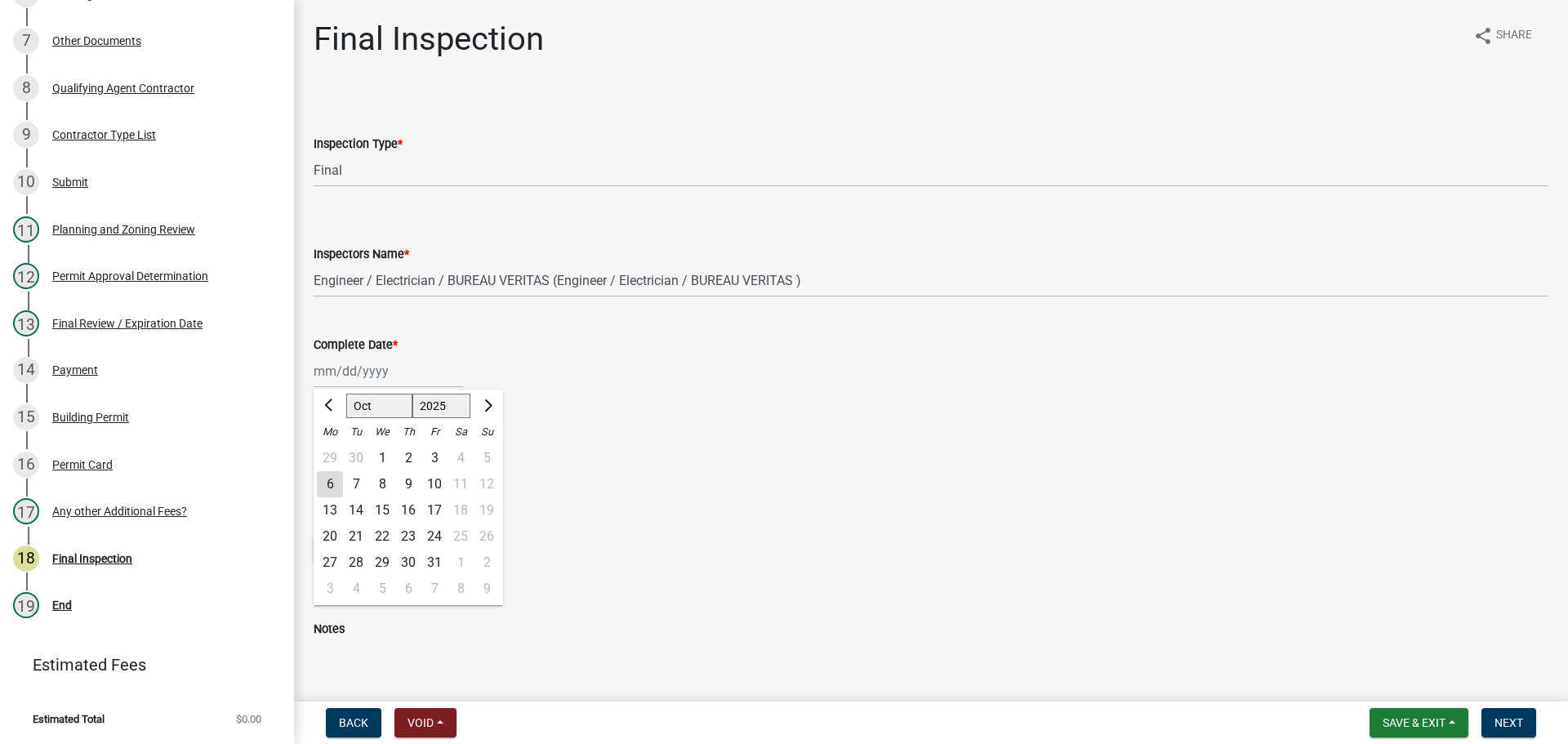
click at [409, 458] on div "2" at bounding box center [408, 458] width 26 height 26
type input "[DATE]"
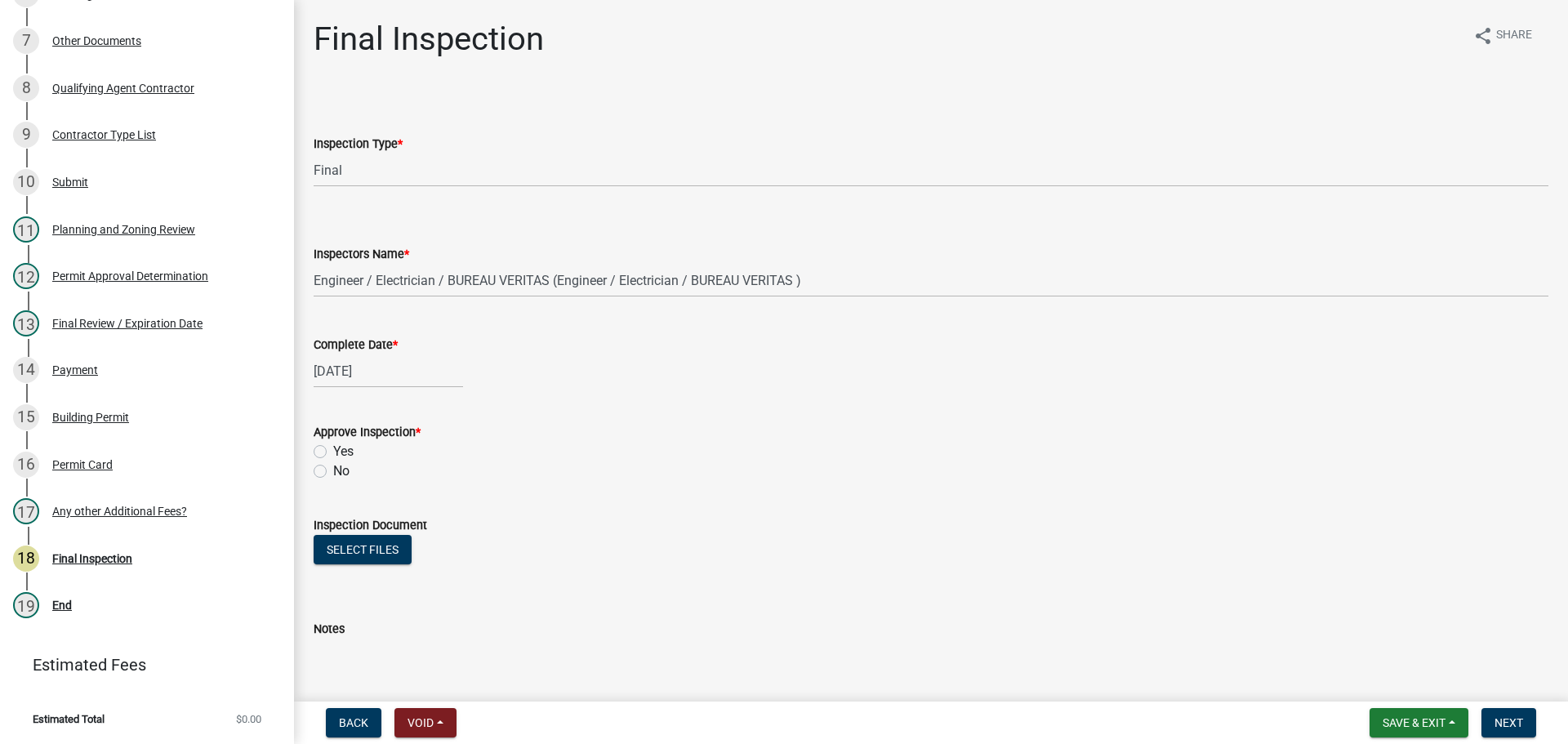
click at [333, 449] on label "Yes" at bounding box center [344, 452] width 20 height 19
click at [333, 449] on input "Yes" at bounding box center [339, 447] width 11 height 11
radio input "true"
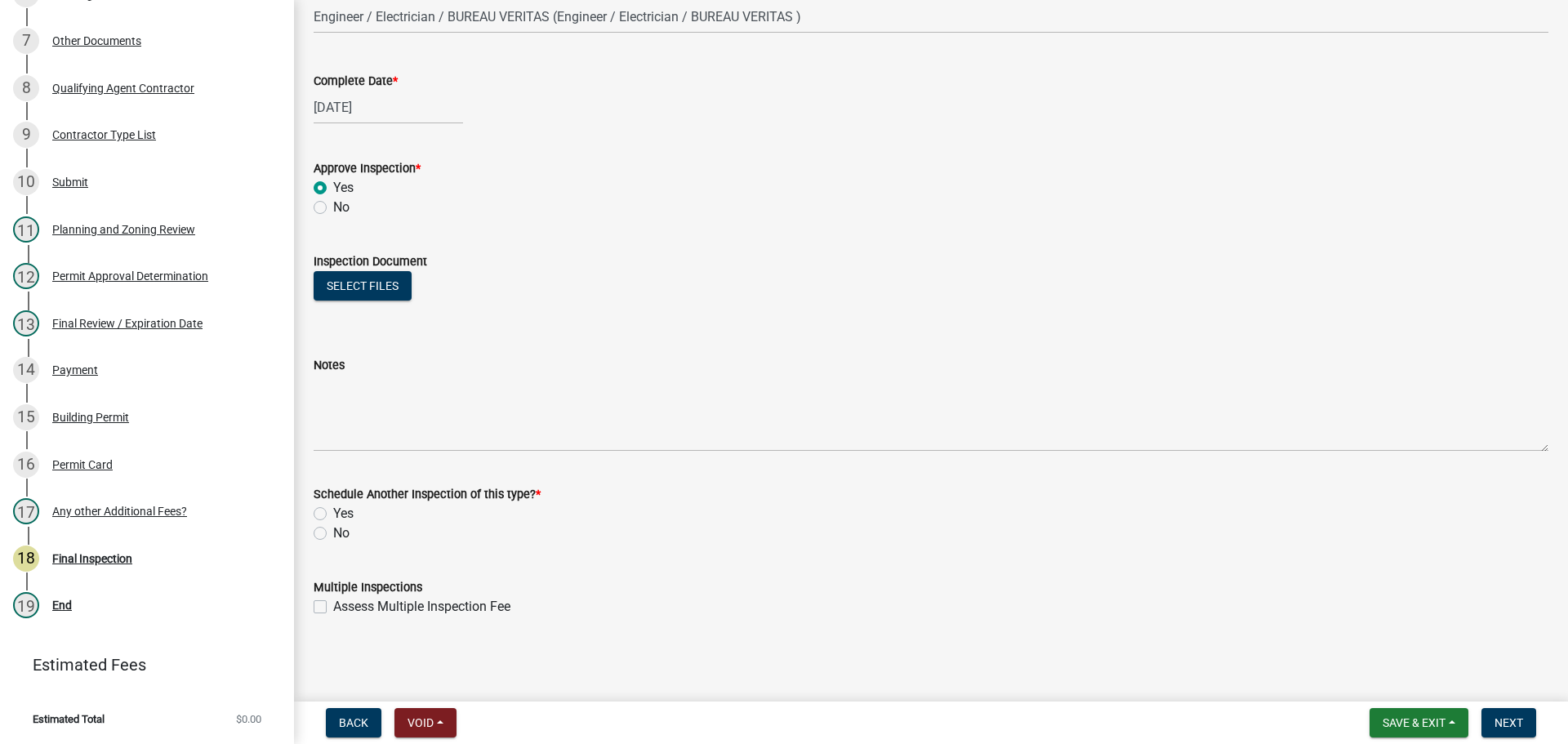
click at [333, 537] on label "No" at bounding box center [341, 533] width 16 height 19
click at [333, 534] on input "No" at bounding box center [339, 529] width 11 height 11
radio input "true"
click at [1507, 719] on span "Next" at bounding box center [1508, 723] width 29 height 13
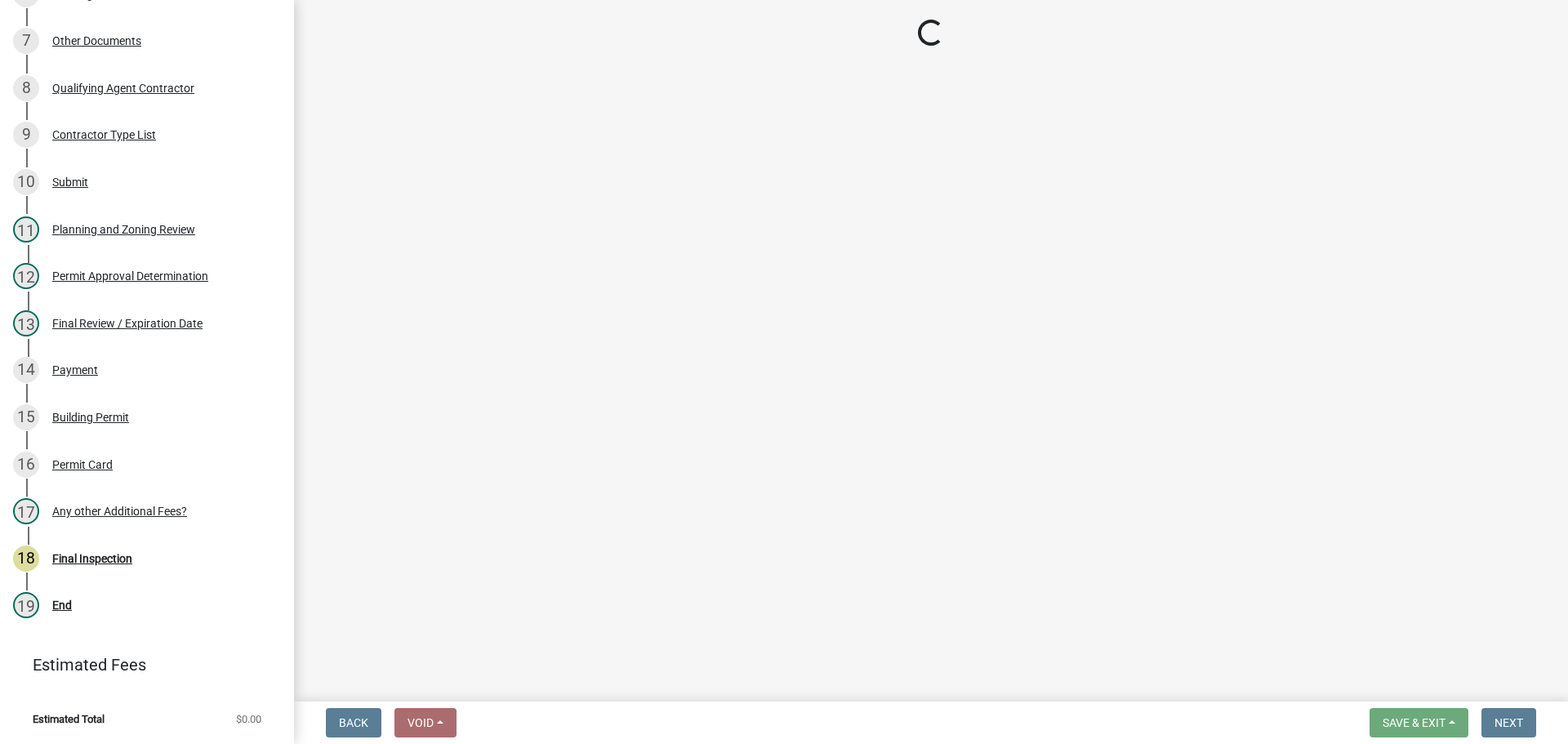
scroll to position [596, 0]
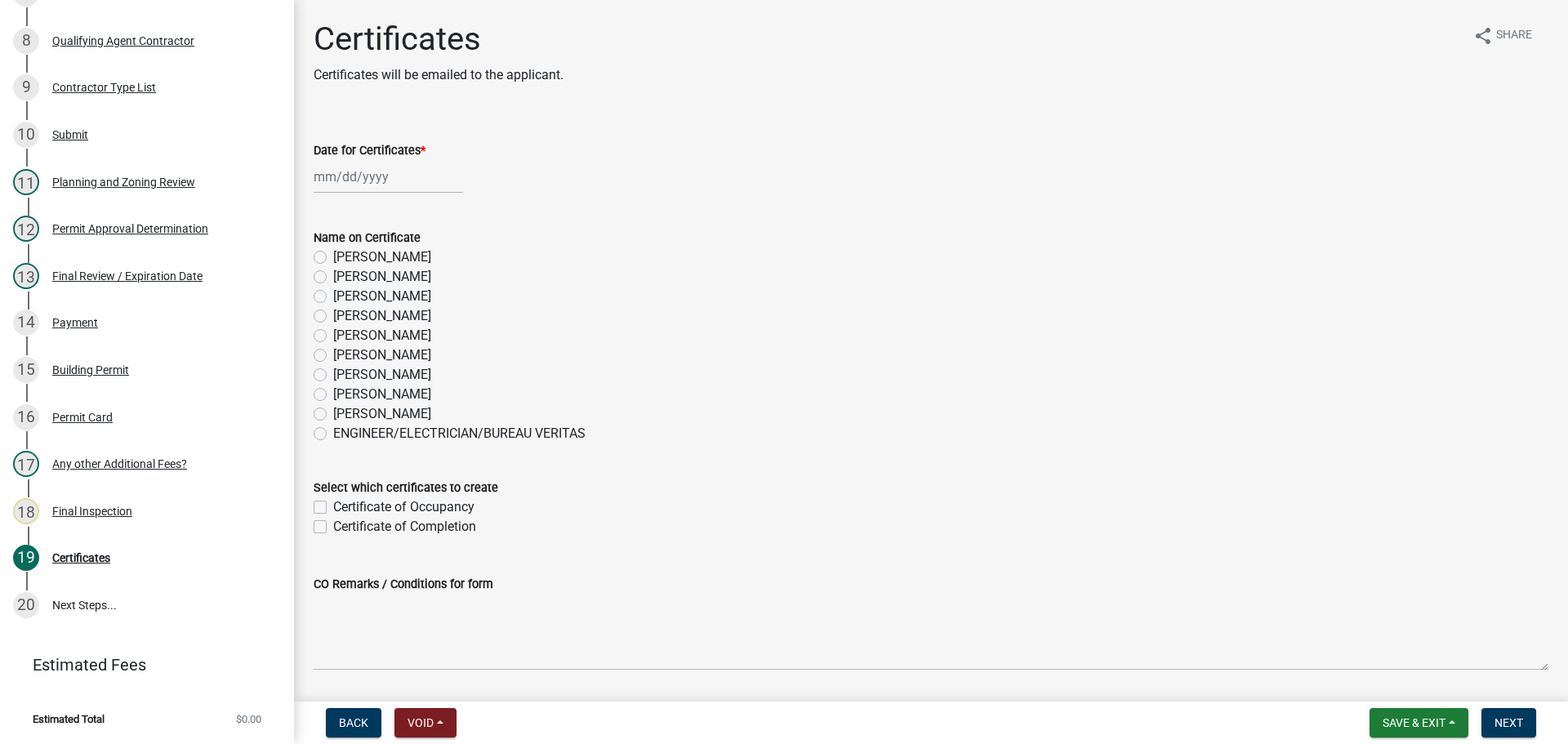
select select "10"
select select "2025"
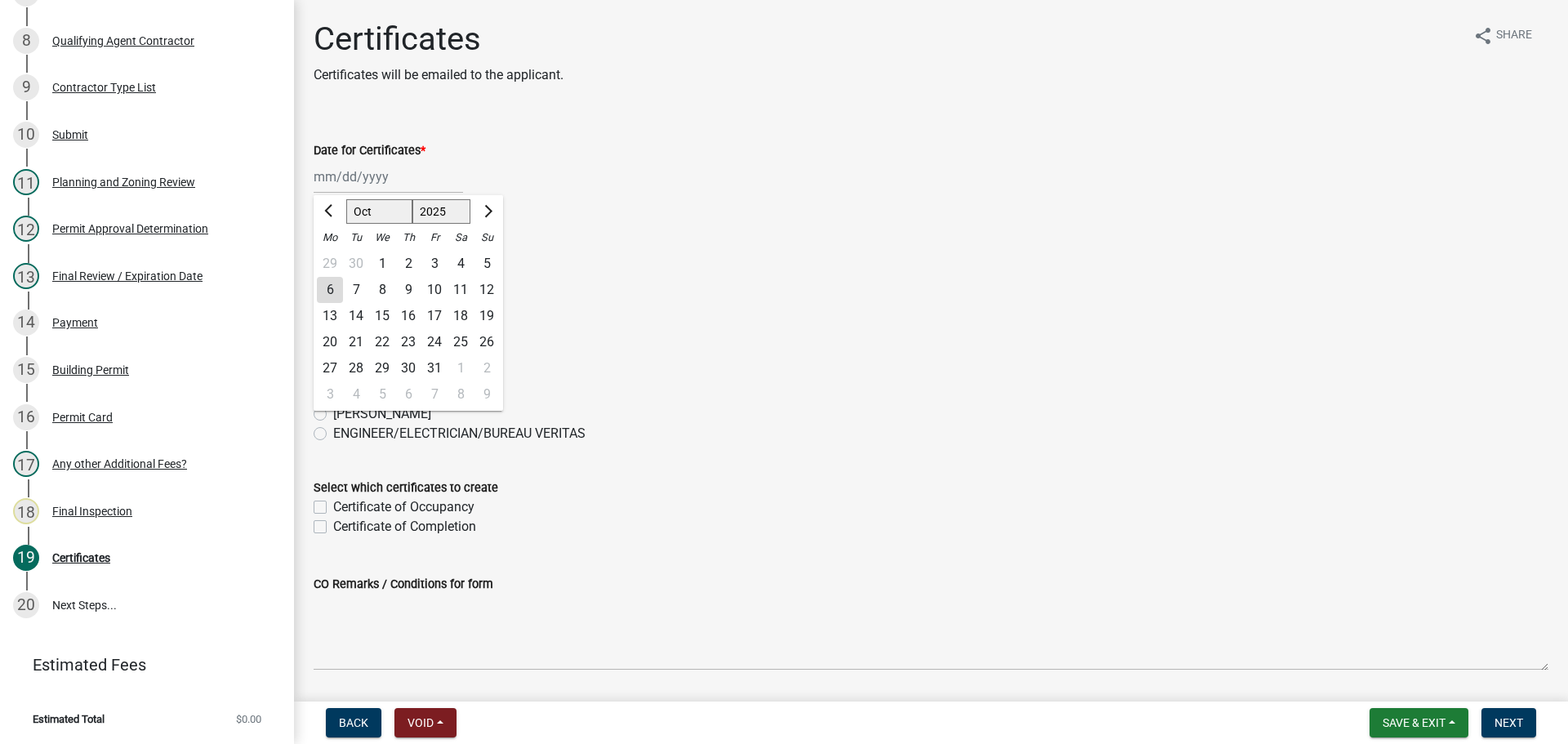
click at [329, 176] on div "[PERSON_NAME] Feb Mar Apr [PERSON_NAME][DATE] Oct Nov [DATE] 1526 1527 1528 152…" at bounding box center [387, 177] width 149 height 34
click at [331, 292] on div "6" at bounding box center [329, 290] width 26 height 26
type input "[DATE]"
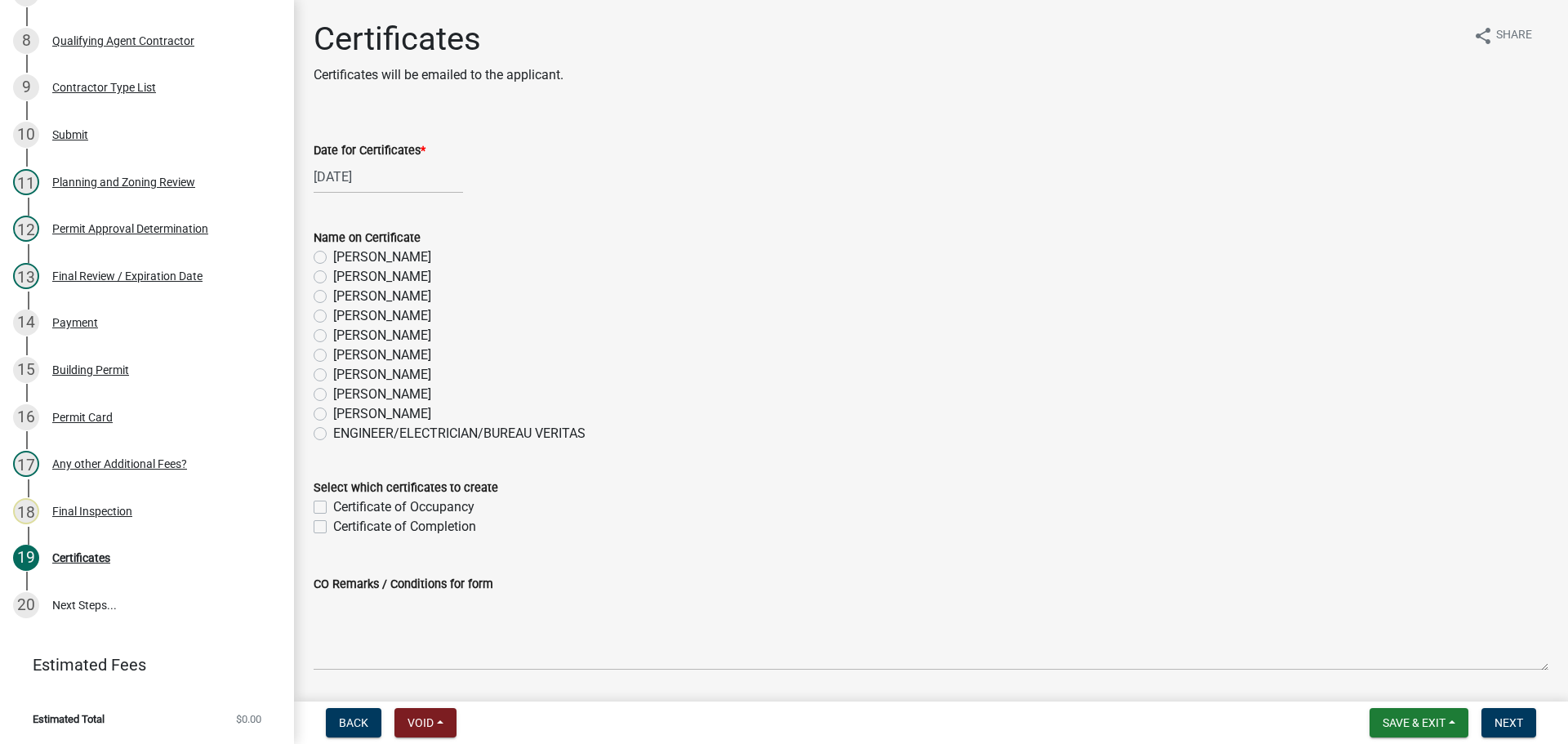
click at [333, 436] on label "ENGINEER/ELECTRICIAN/BUREAU VERITAS" at bounding box center [460, 433] width 253 height 19
click at [333, 435] on input "ENGINEER/ELECTRICIAN/BUREAU VERITAS" at bounding box center [339, 429] width 11 height 11
radio input "true"
click at [309, 528] on div "Select which certificates to create Certificate of Occupancy Certificate of Com…" at bounding box center [931, 497] width 1259 height 78
click at [333, 527] on label "Certificate of Completion" at bounding box center [405, 527] width 143 height 19
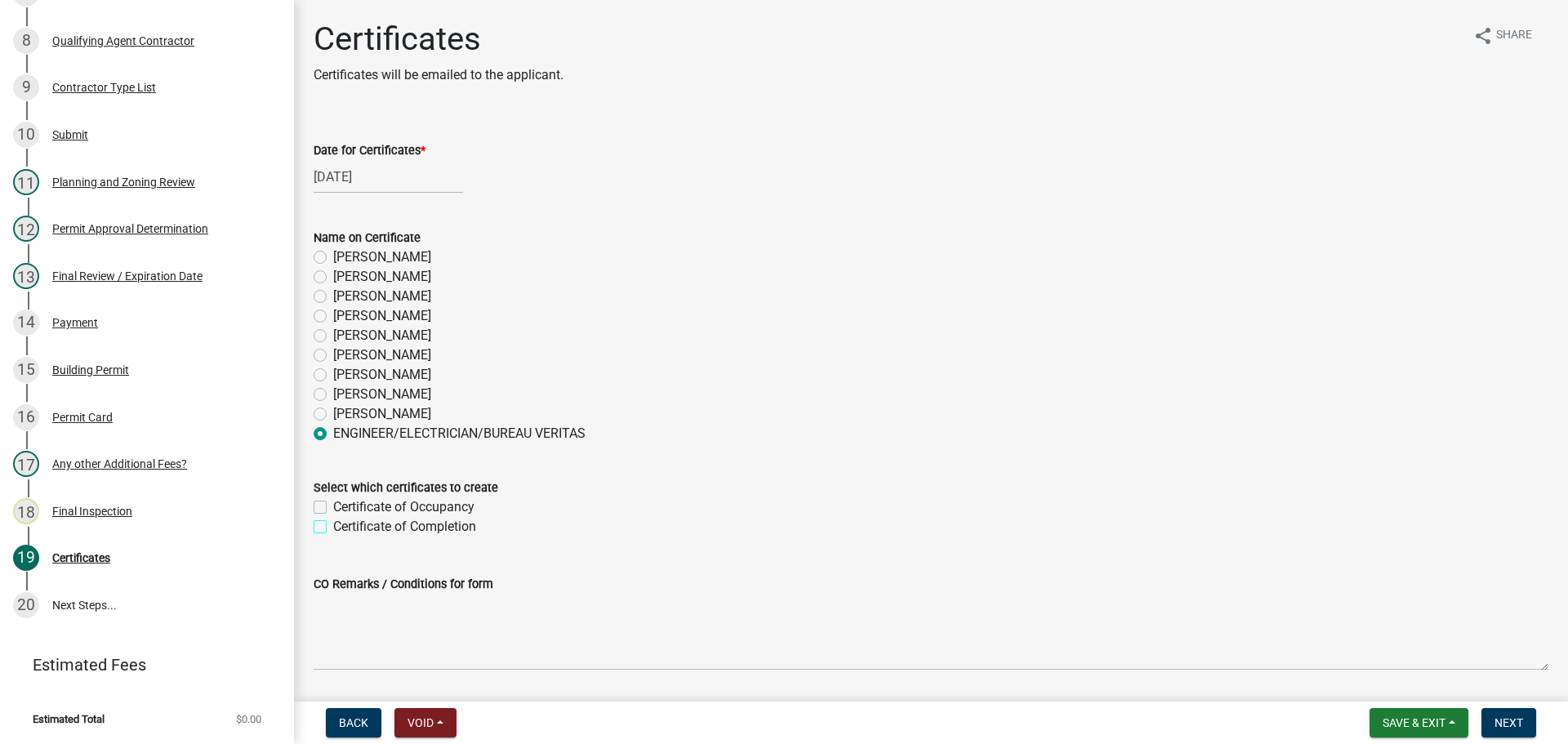
click at [333, 527] on input "Certificate of Completion" at bounding box center [339, 522] width 11 height 11
checkbox input "true"
checkbox input "false"
checkbox input "true"
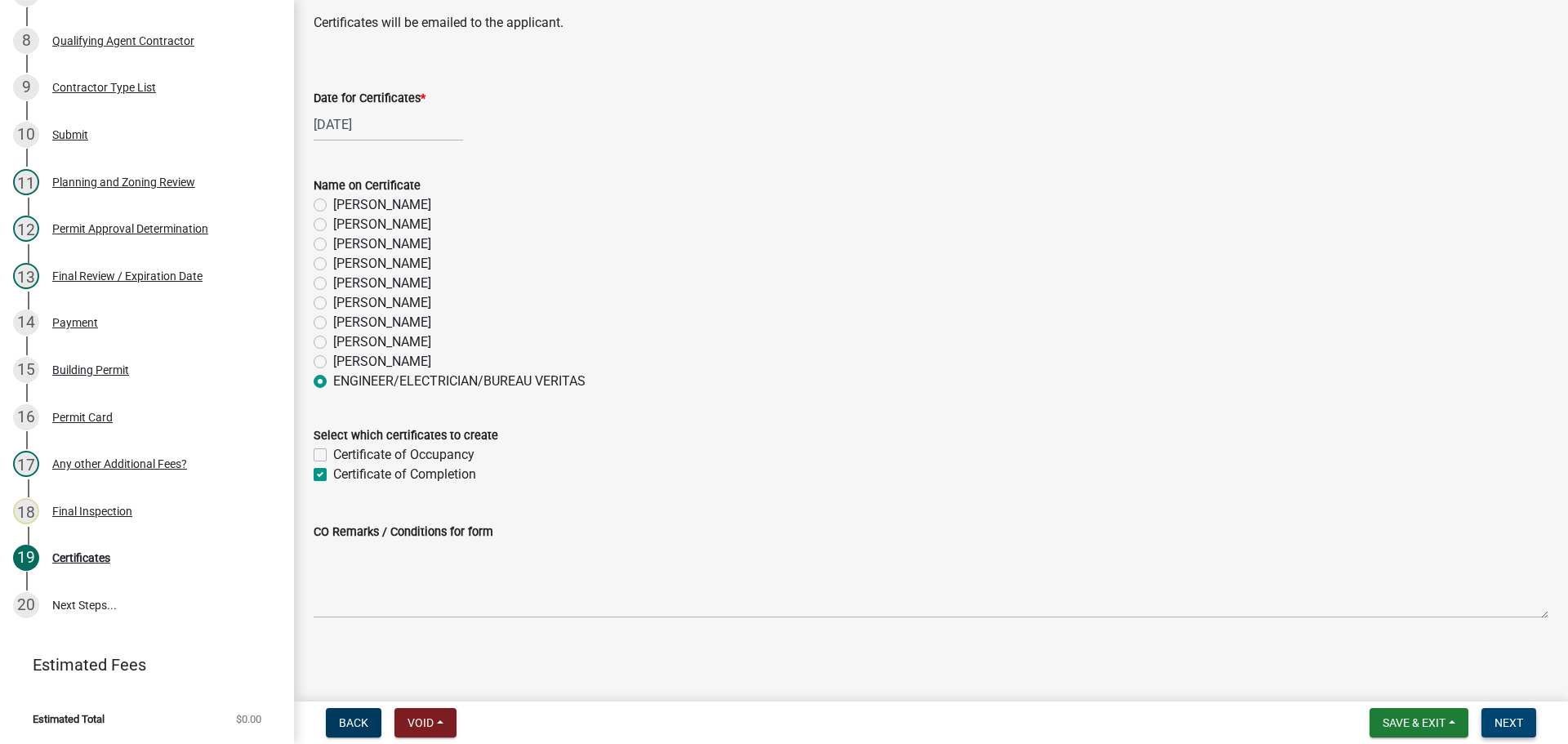
click at [1515, 724] on span "Next" at bounding box center [1508, 723] width 29 height 13
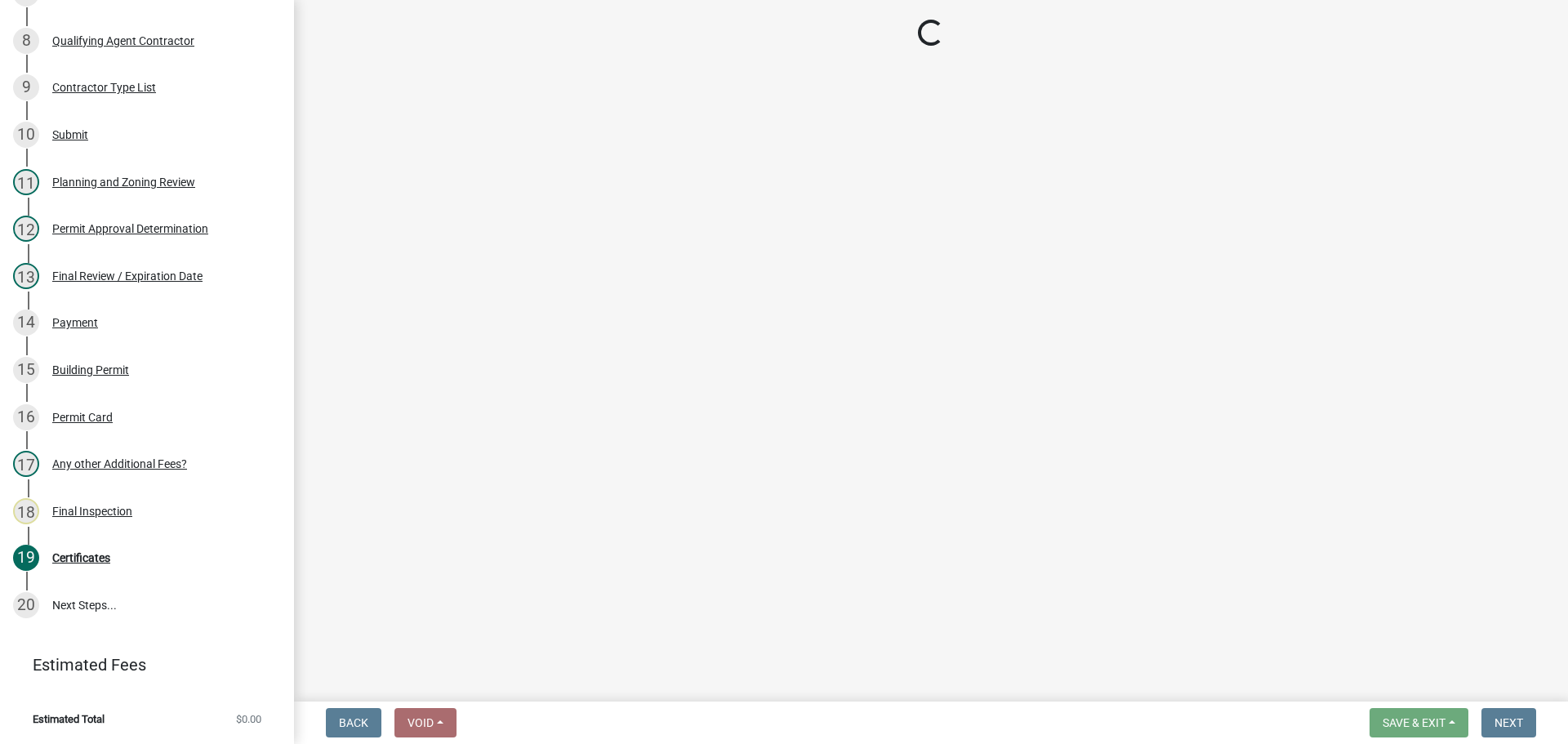
scroll to position [642, 0]
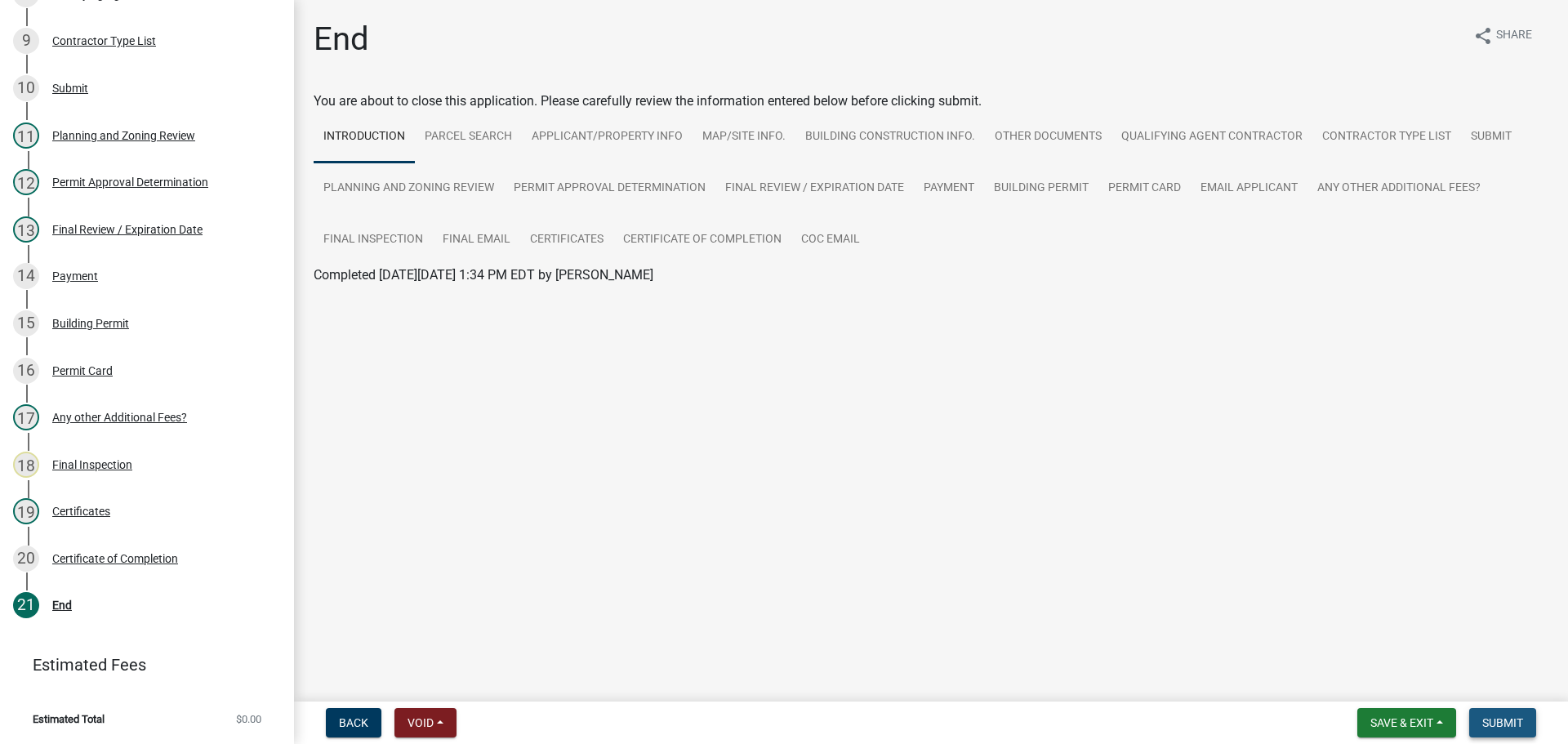
click at [1515, 724] on span "Submit" at bounding box center [1502, 723] width 40 height 13
